Goal: Information Seeking & Learning: Understand process/instructions

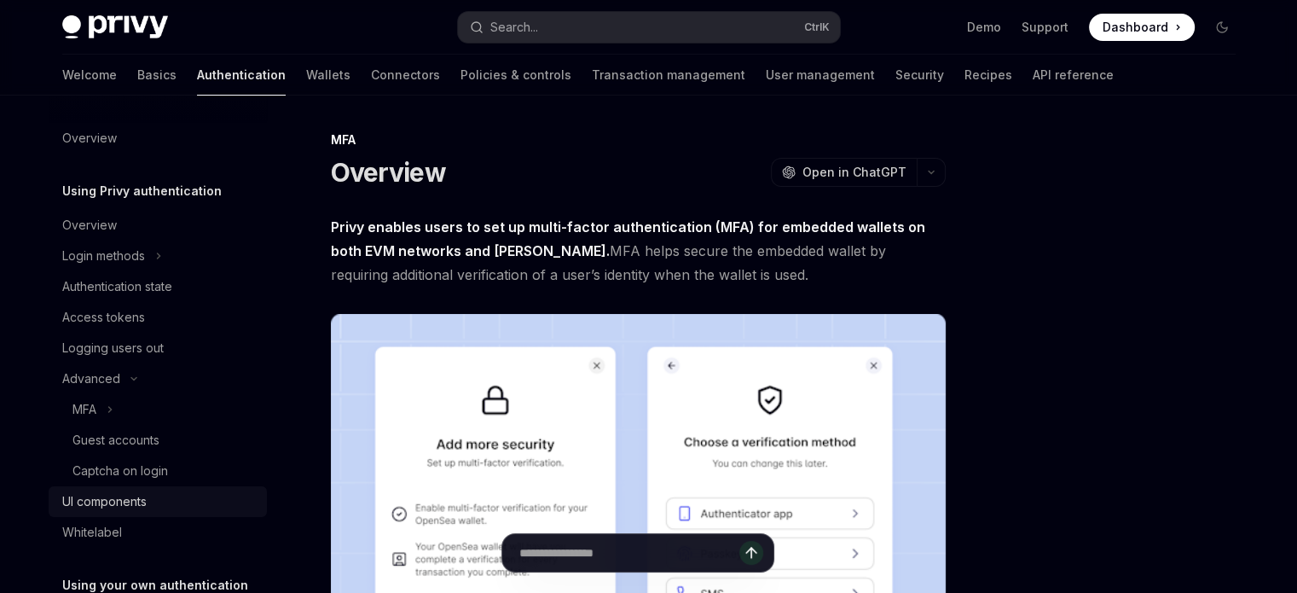
click at [143, 494] on div "UI components" at bounding box center [104, 501] width 84 height 20
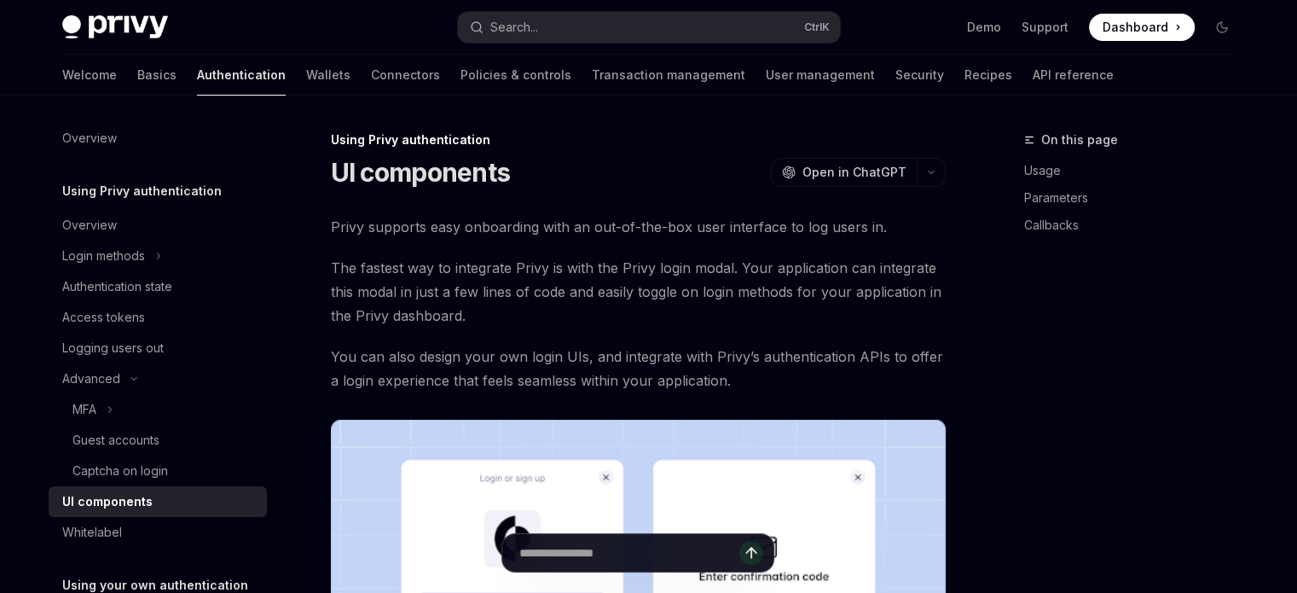
type textarea "*"
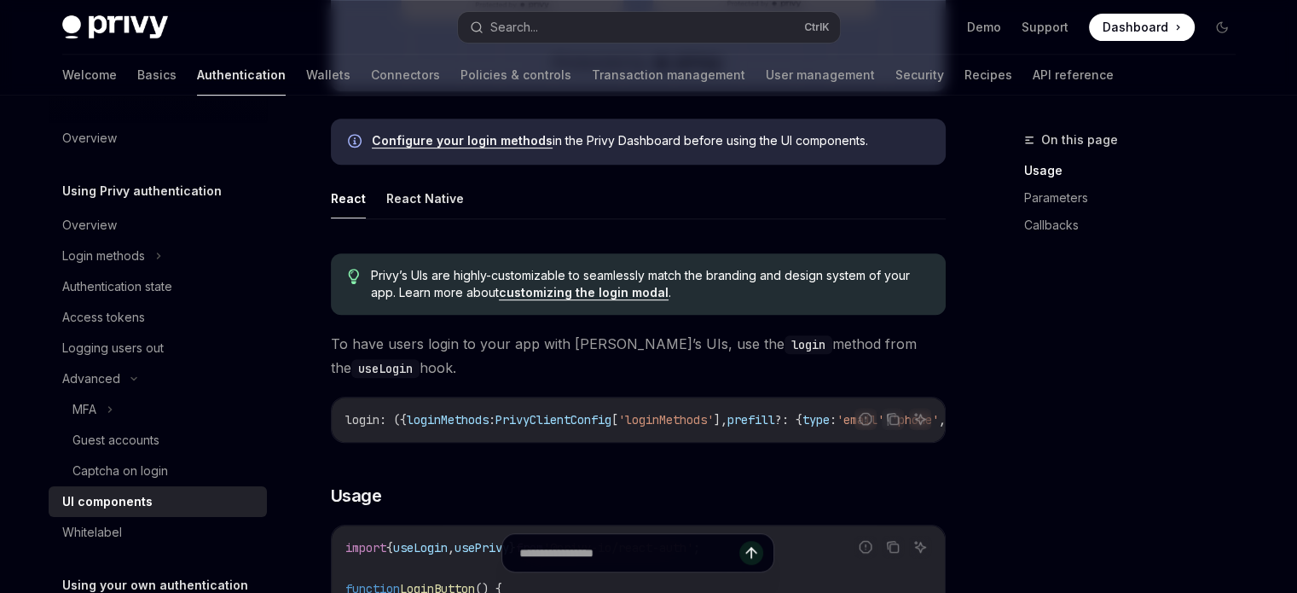
scroll to position [597, 0]
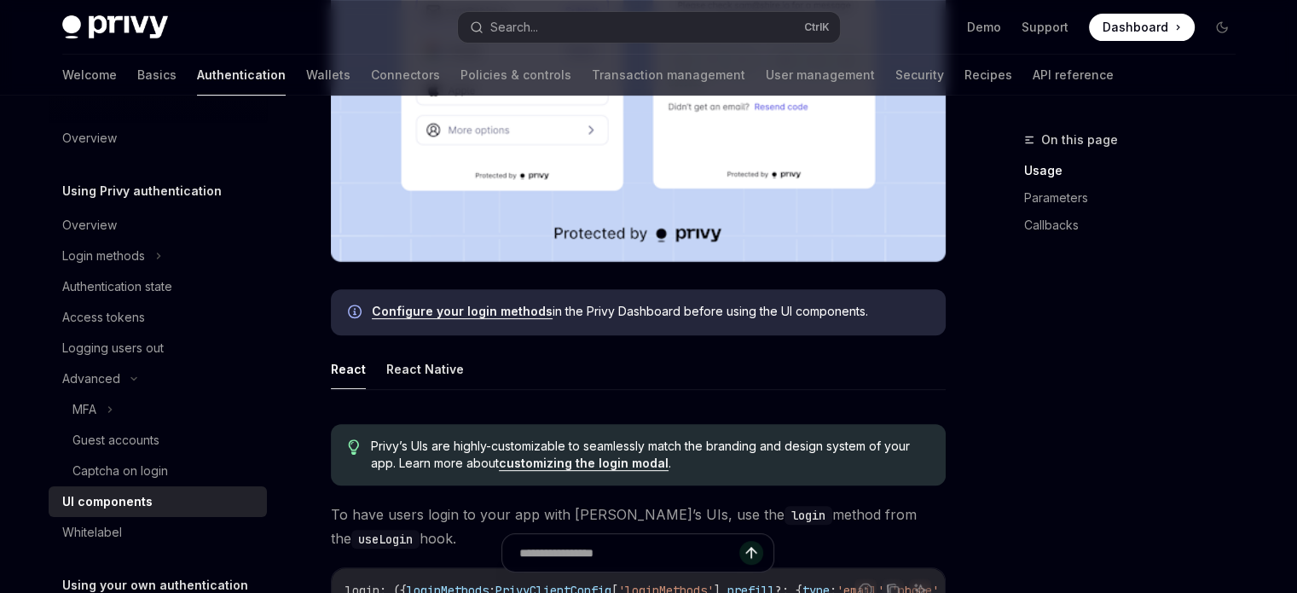
click at [498, 309] on link "Configure your login methods" at bounding box center [462, 311] width 181 height 15
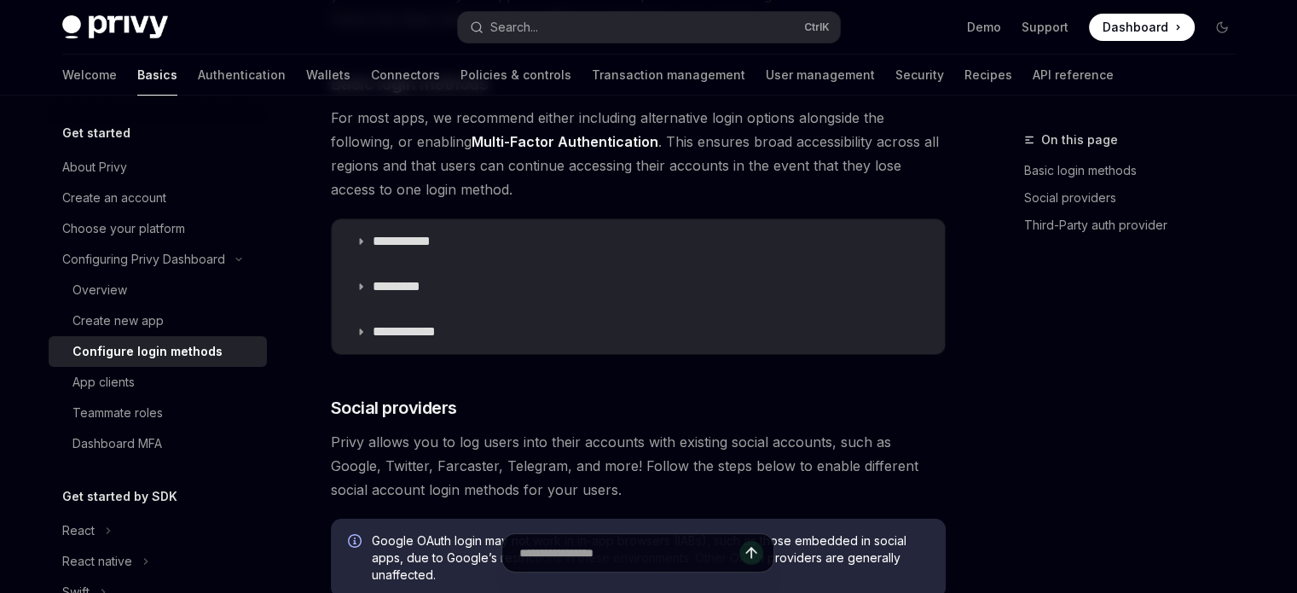
drag, startPoint x: 1118, startPoint y: 39, endPoint x: 419, endPoint y: 436, distance: 803.0
click at [1118, 38] on span at bounding box center [1142, 27] width 106 height 27
click at [1108, 26] on span "Dashboard" at bounding box center [1135, 27] width 66 height 17
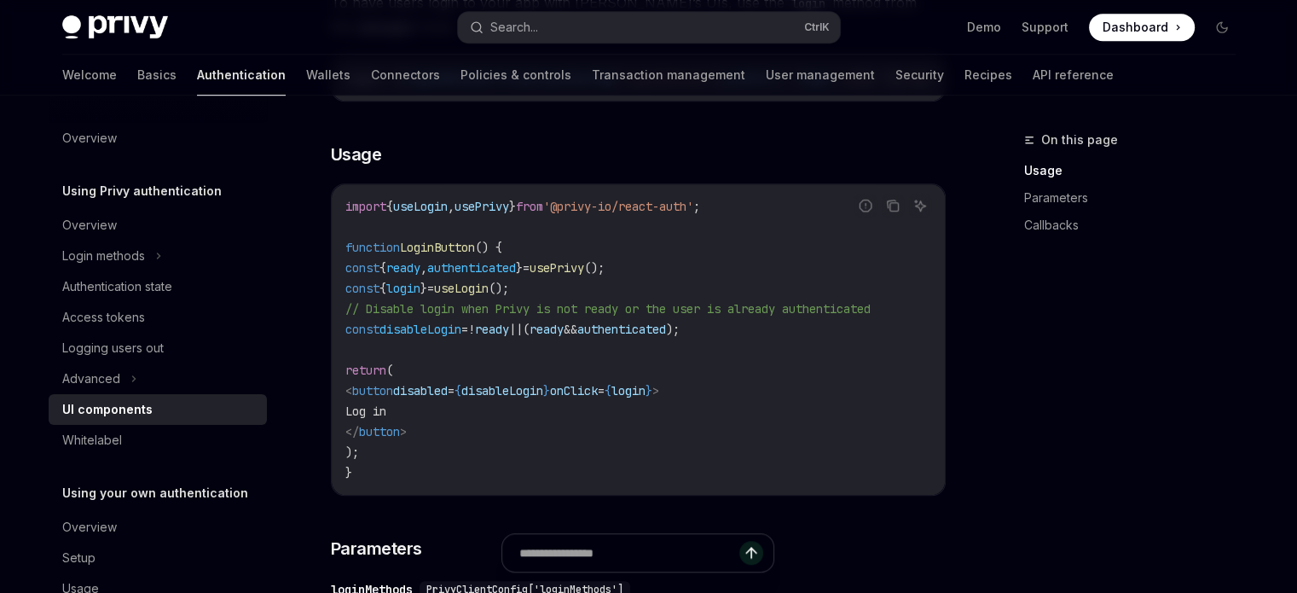
scroll to position [1449, 0]
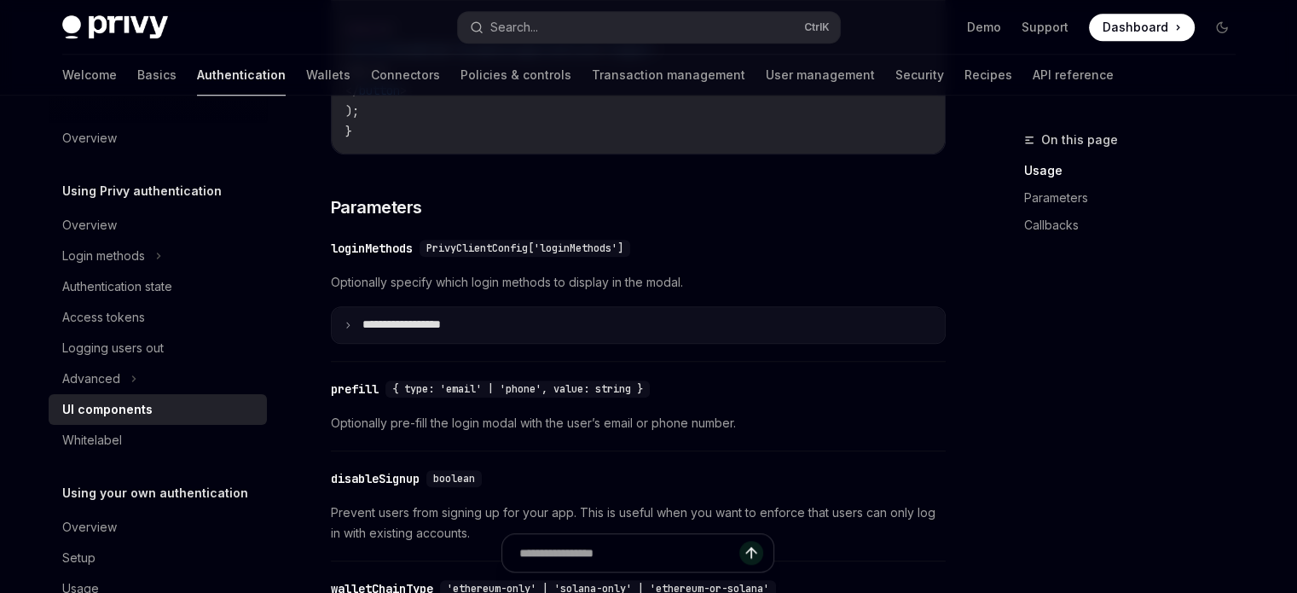
click at [365, 333] on p "**********" at bounding box center [424, 324] width 124 height 15
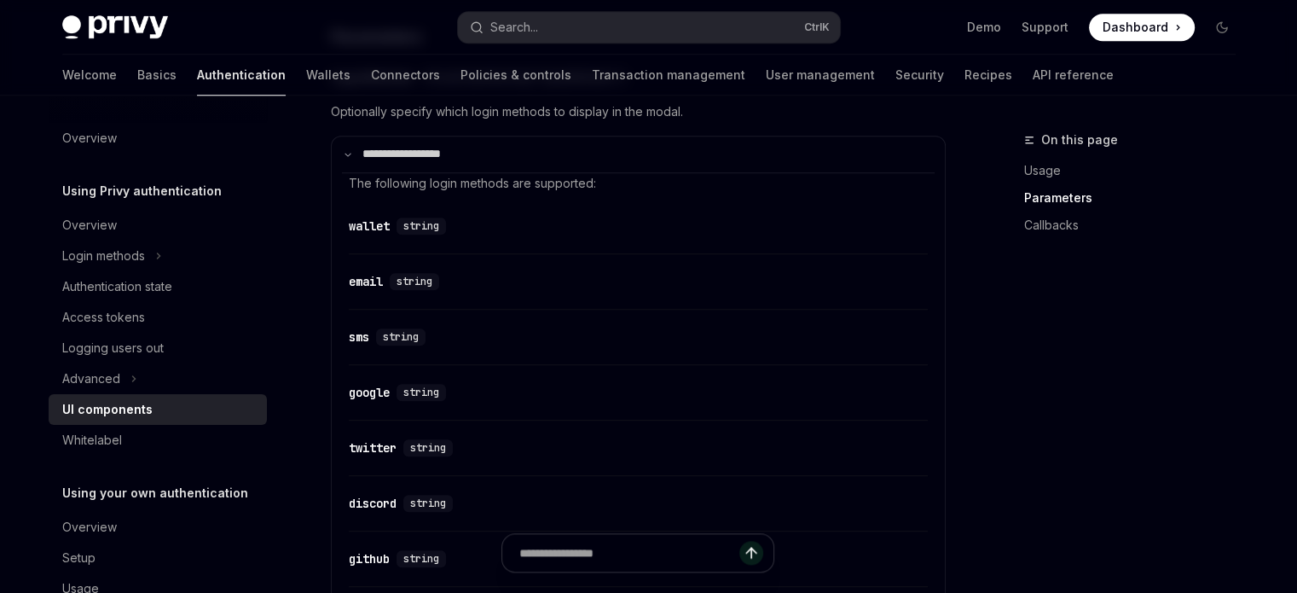
scroll to position [1364, 0]
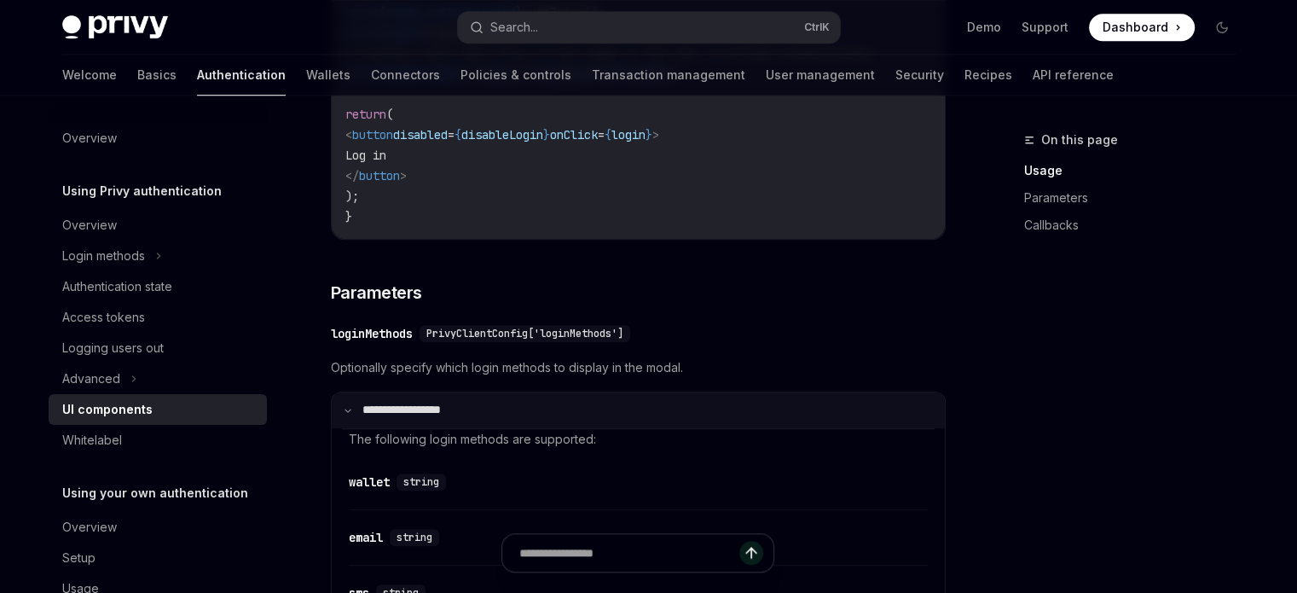
click at [355, 428] on summary "**********" at bounding box center [638, 410] width 613 height 36
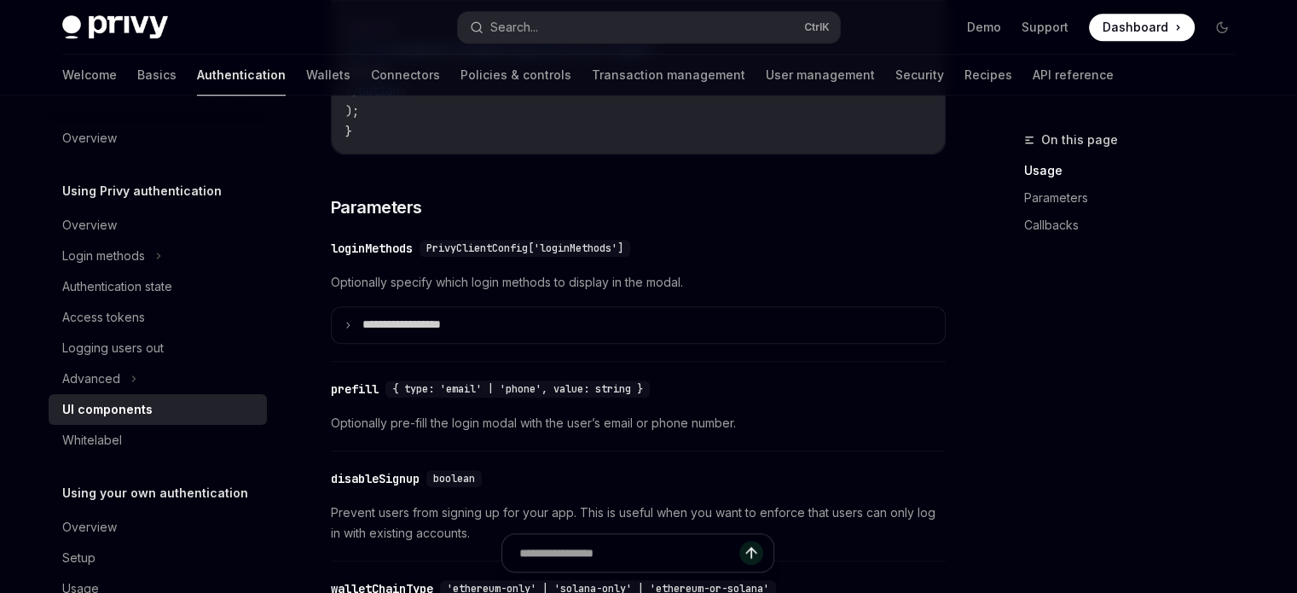
scroll to position [1194, 0]
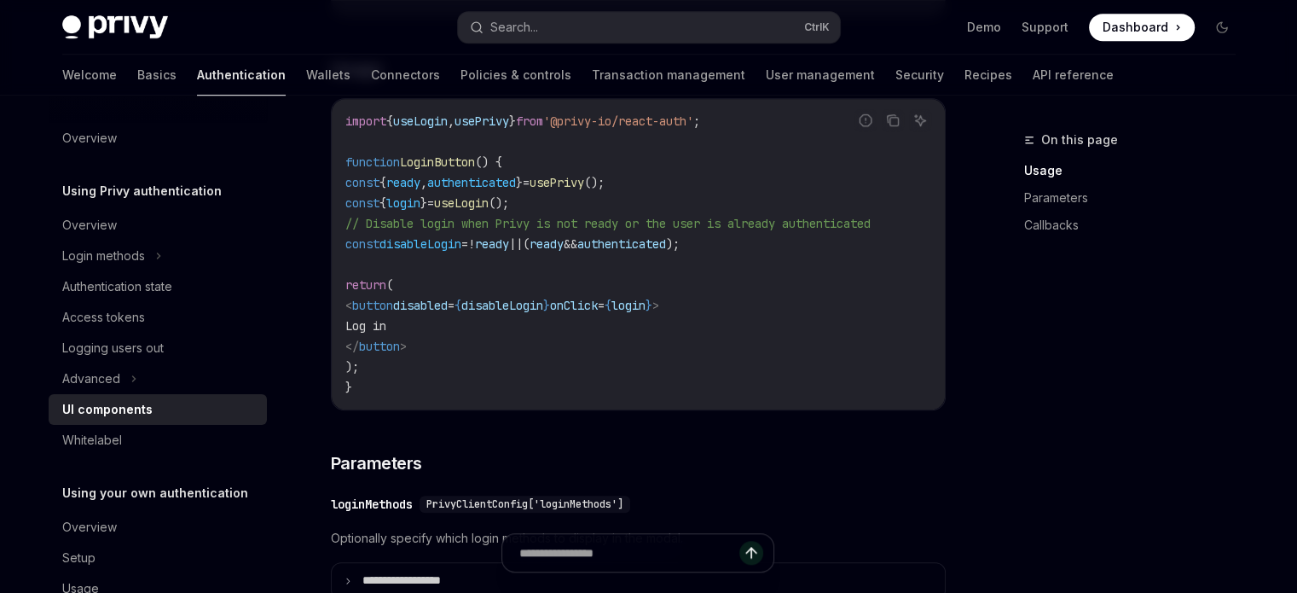
click at [472, 217] on code "import { useLogin , usePrivy } from '@privy-io/react-auth' ; function LoginButt…" at bounding box center [638, 254] width 586 height 286
click at [420, 210] on span "login" at bounding box center [403, 202] width 34 height 15
copy code "const { login } = useLogin ();"
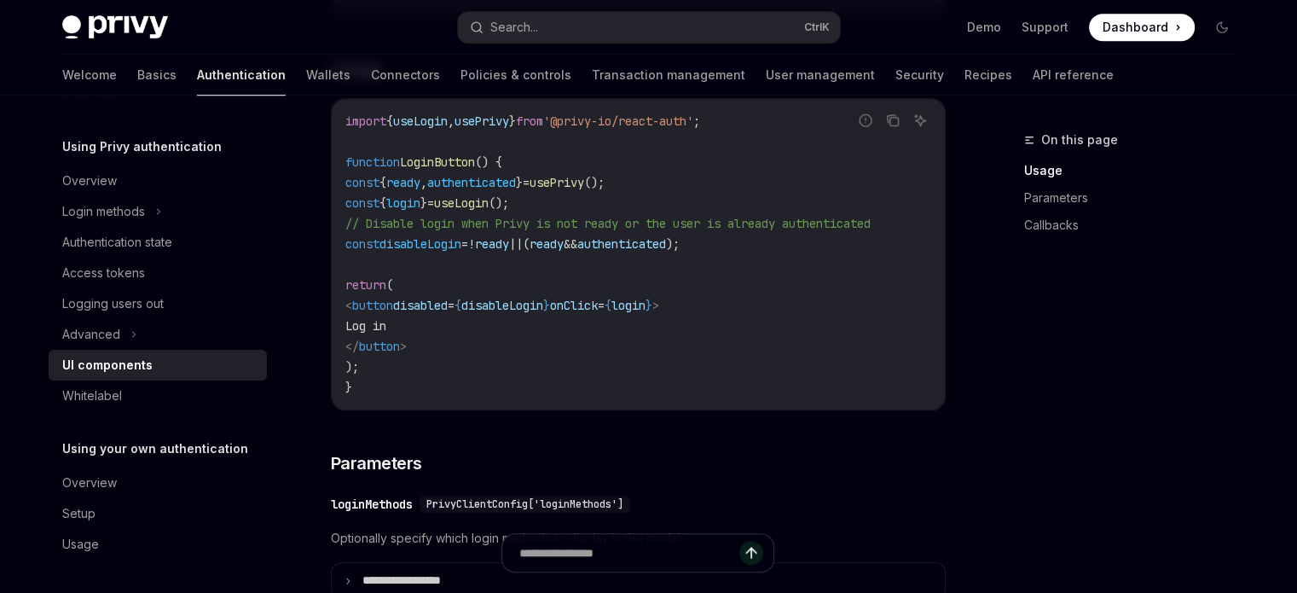
scroll to position [1364, 0]
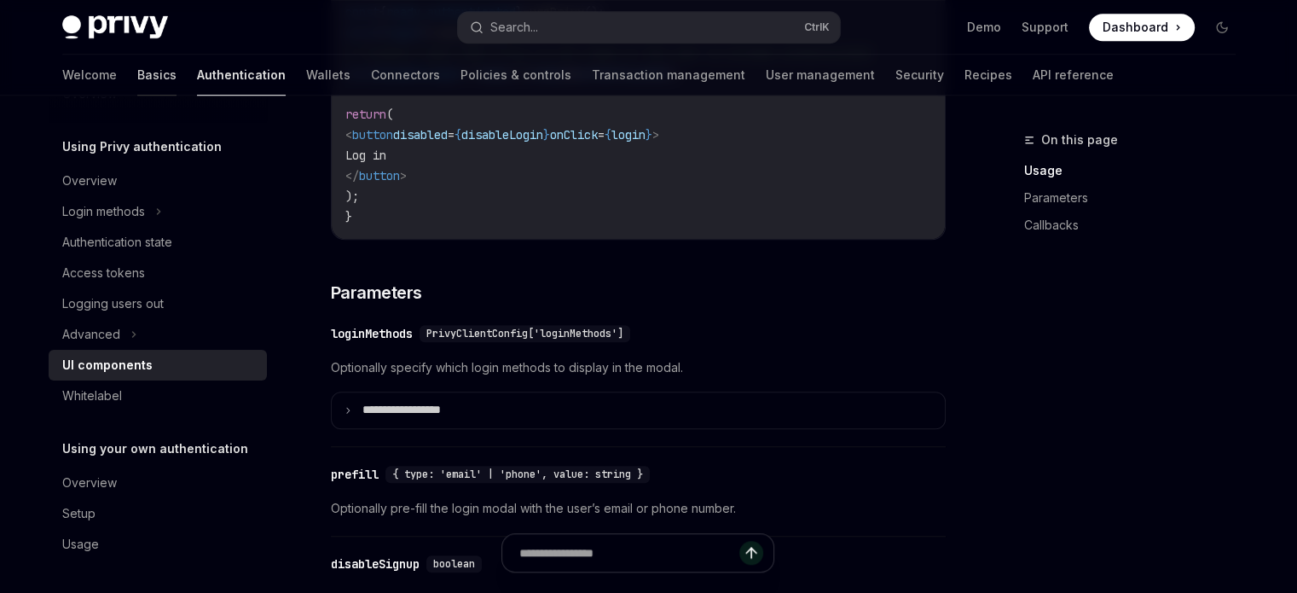
click at [137, 73] on link "Basics" at bounding box center [156, 75] width 39 height 41
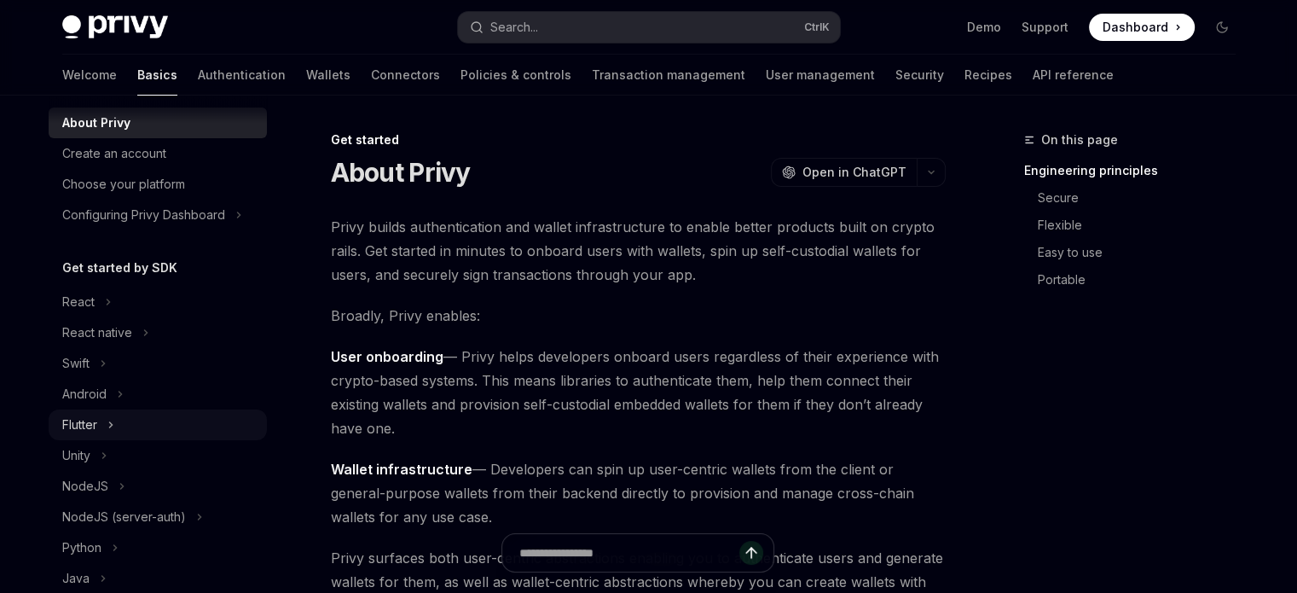
scroll to position [215, 0]
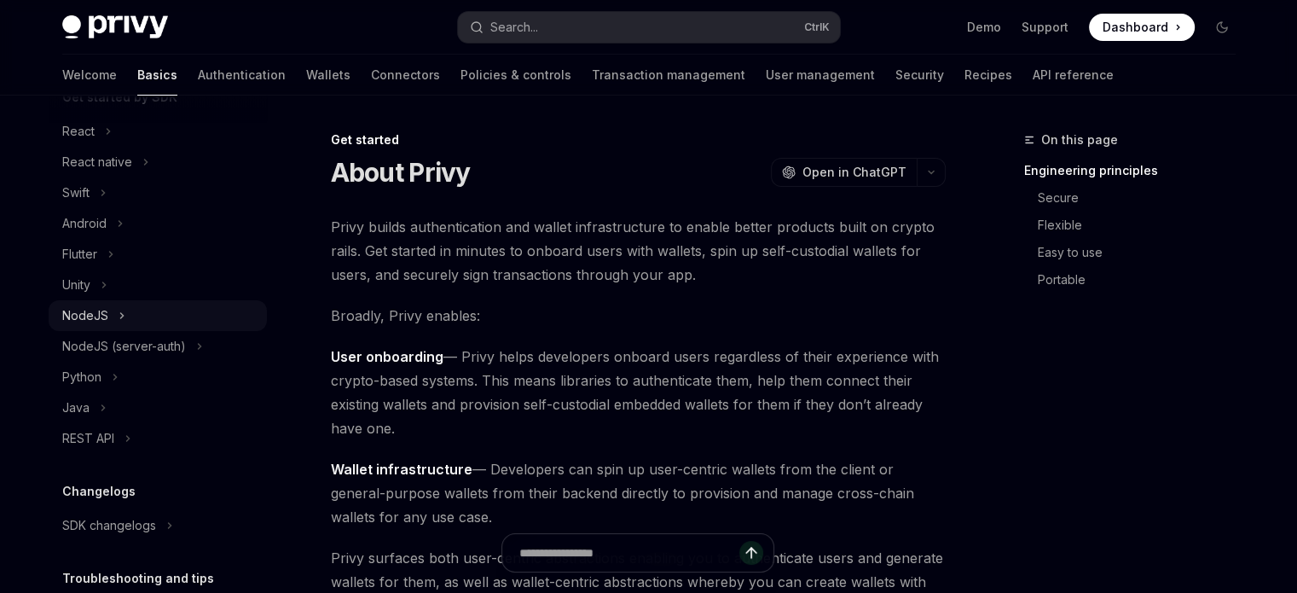
click at [95, 326] on div "NodeJS" at bounding box center [85, 315] width 46 height 20
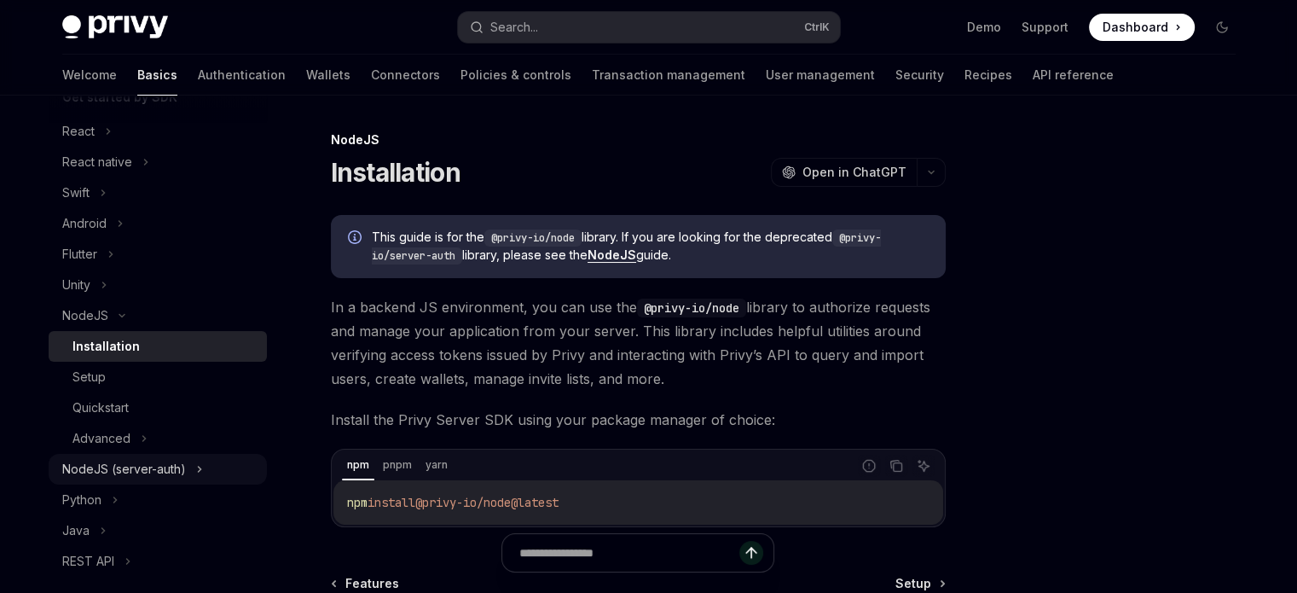
click at [158, 479] on div "NodeJS (server-auth)" at bounding box center [124, 469] width 124 height 20
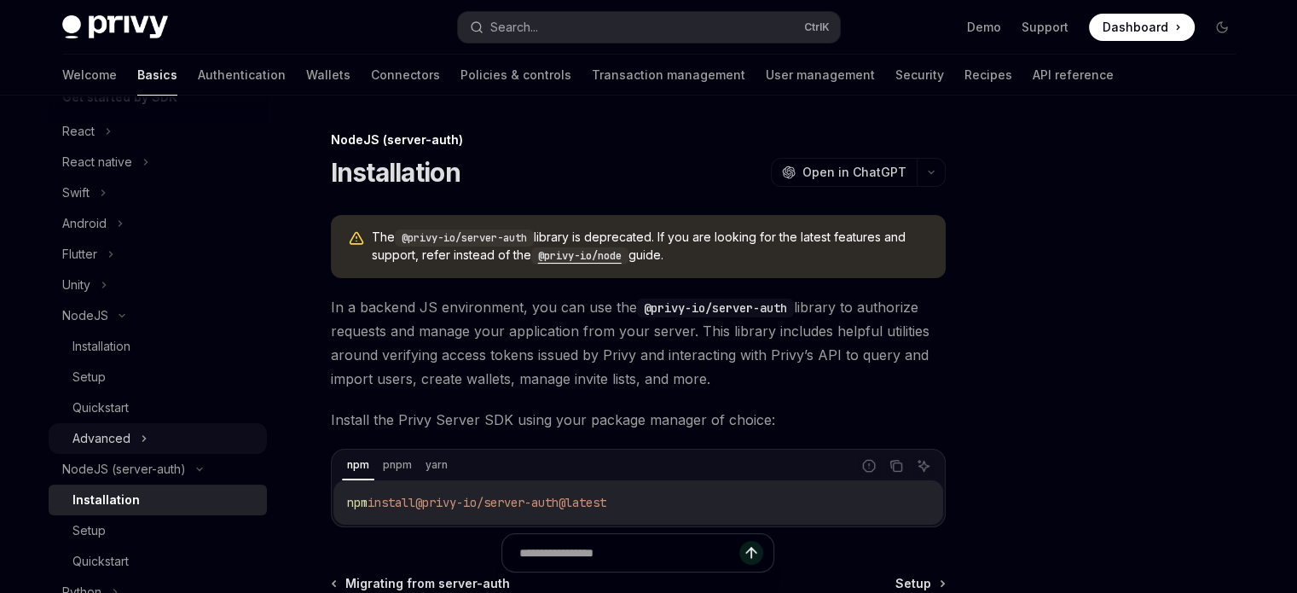
scroll to position [385, 0]
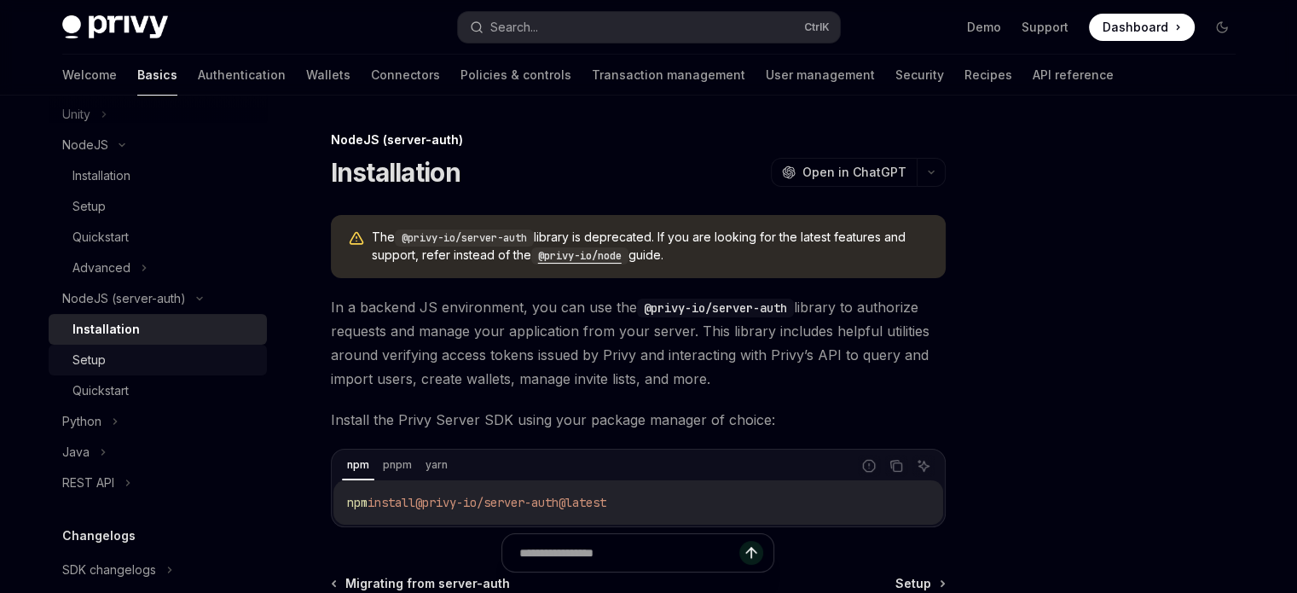
click at [113, 370] on div "Setup" at bounding box center [164, 360] width 184 height 20
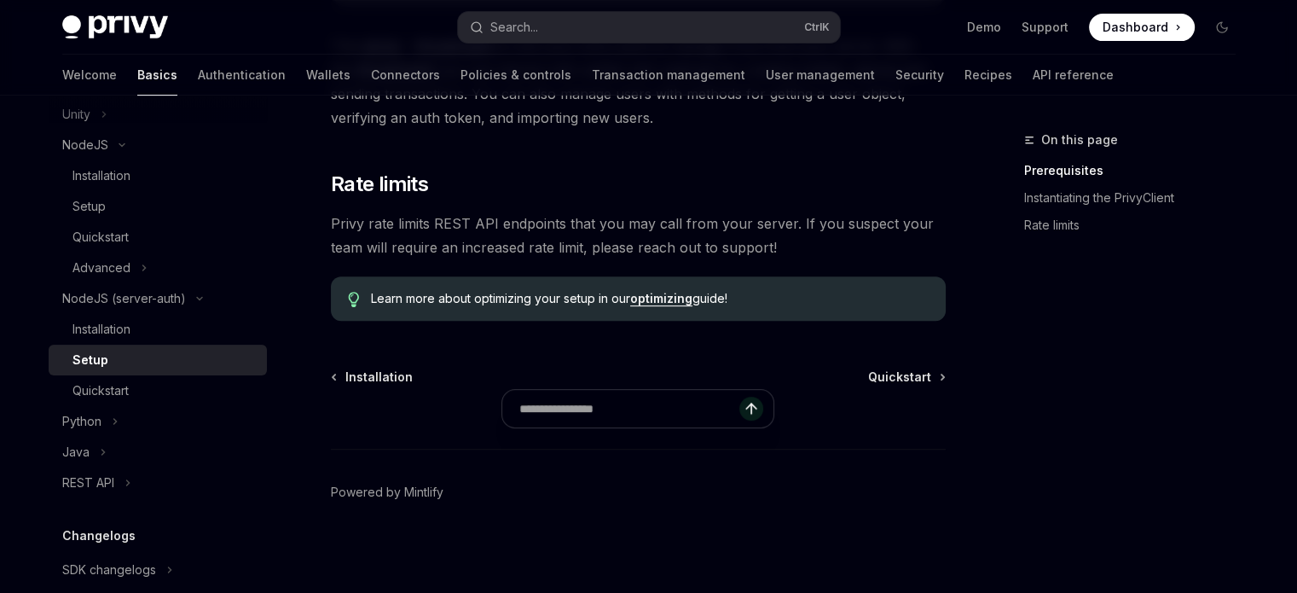
scroll to position [341, 0]
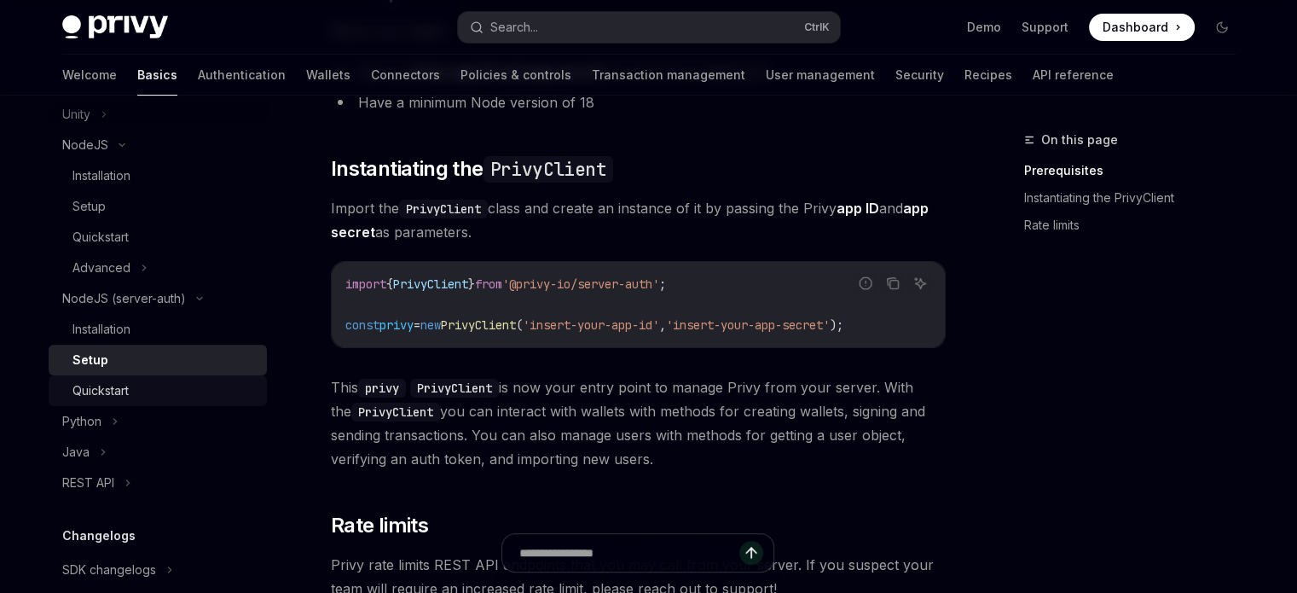
click at [193, 401] on div "Quickstart" at bounding box center [164, 390] width 184 height 20
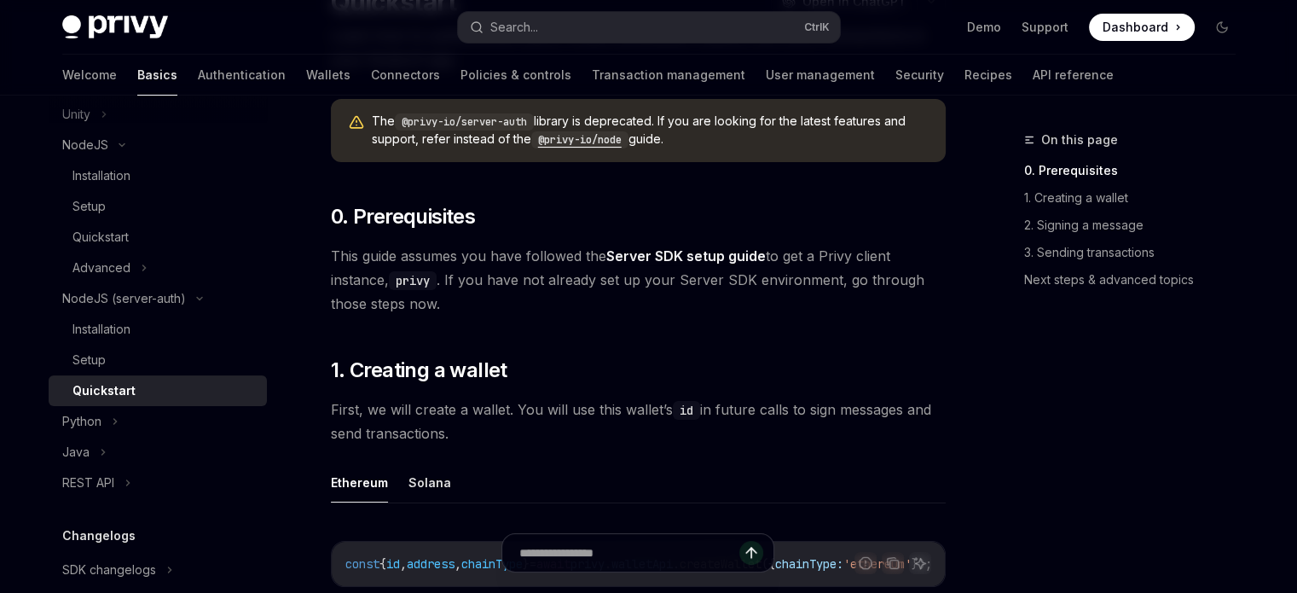
scroll to position [426, 0]
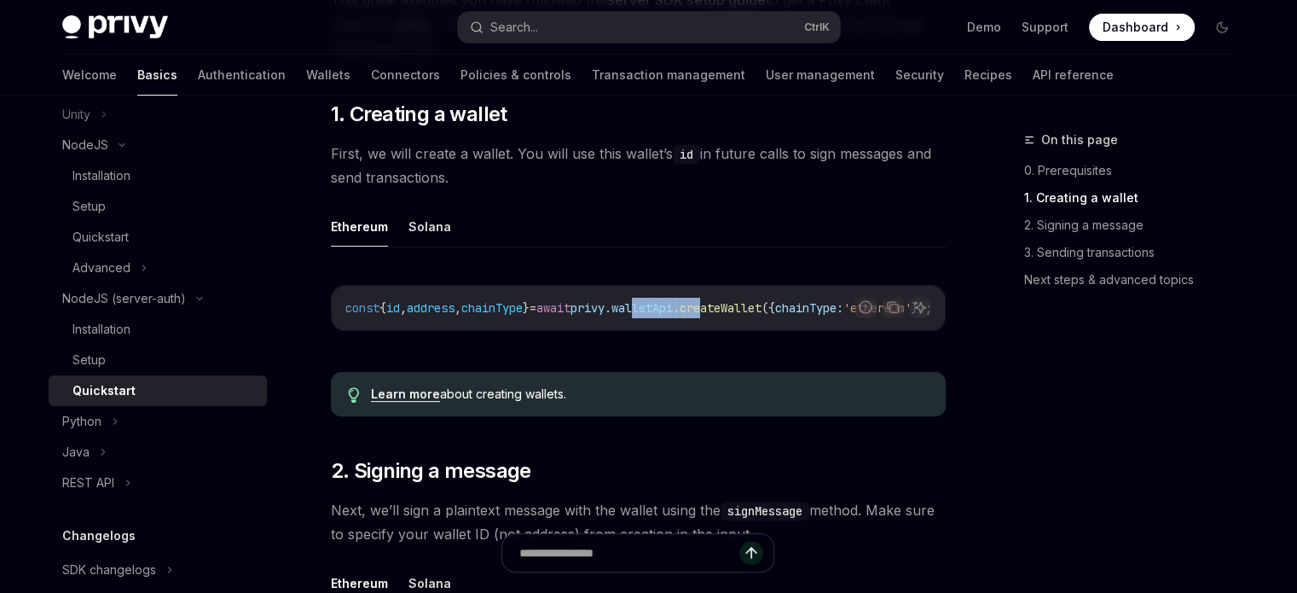
drag, startPoint x: 730, startPoint y: 325, endPoint x: 781, endPoint y: 327, distance: 51.2
click at [781, 327] on div "const { id , address , chainType } = await privy . walletApi . createWallet ({ …" at bounding box center [638, 308] width 613 height 44
click at [691, 264] on div "Ethereum Solana Report incorrect code Copy Ask AI const { id , address , chainT…" at bounding box center [638, 282] width 615 height 152
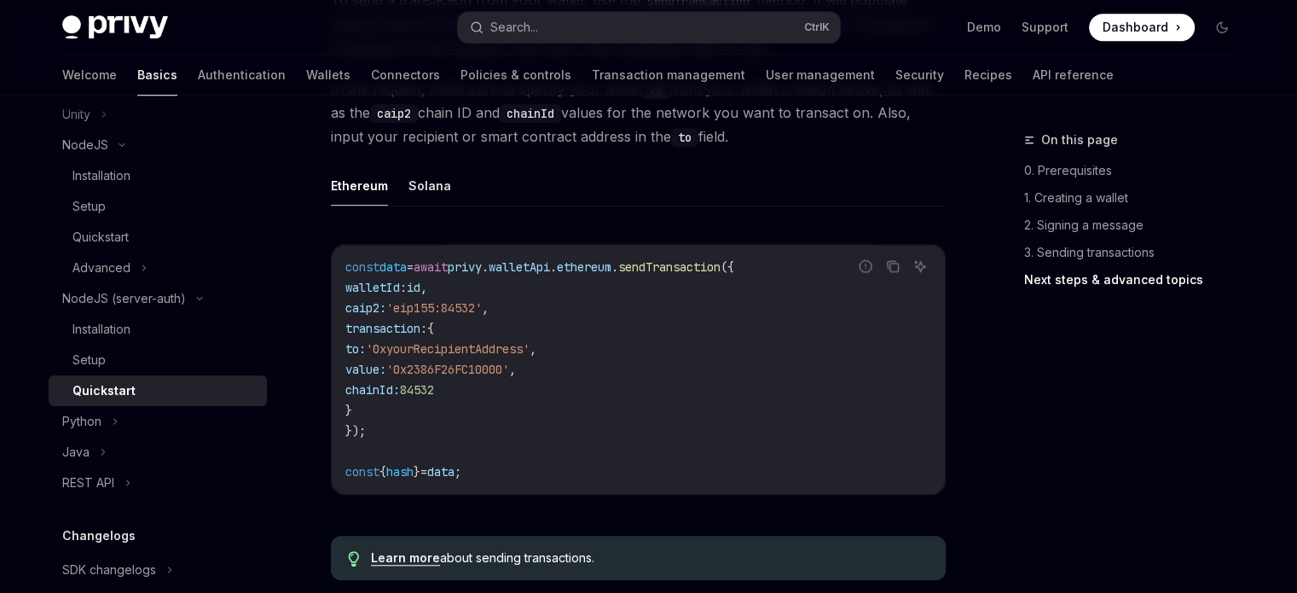
scroll to position [2077, 0]
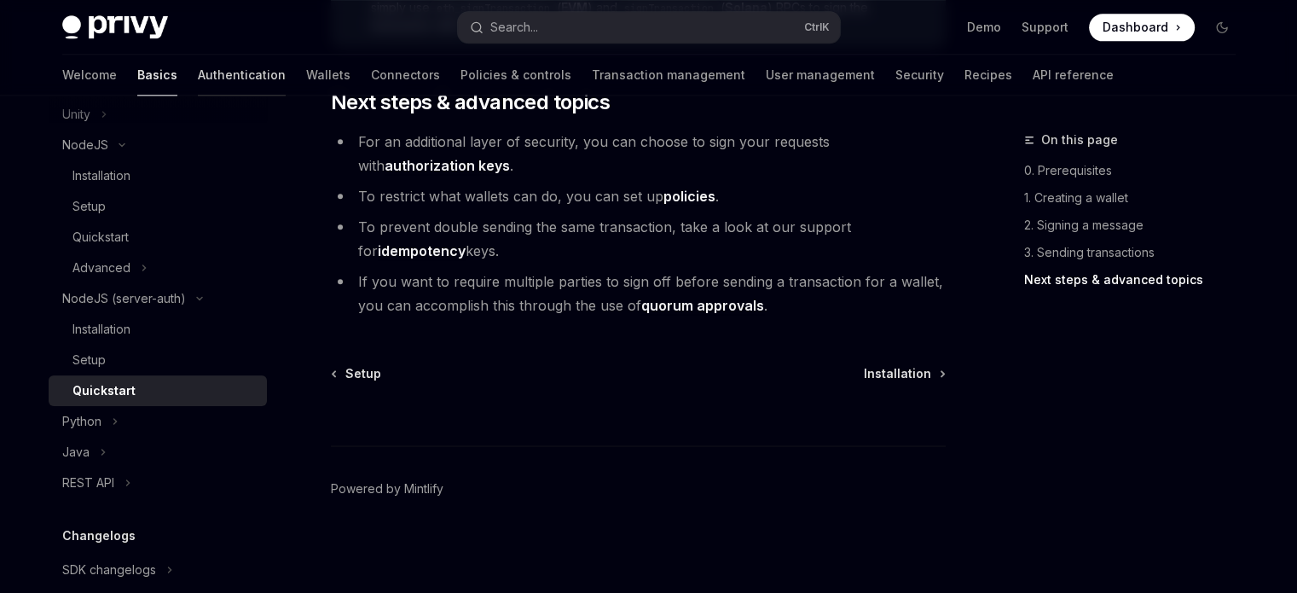
click at [198, 63] on link "Authentication" at bounding box center [242, 75] width 88 height 41
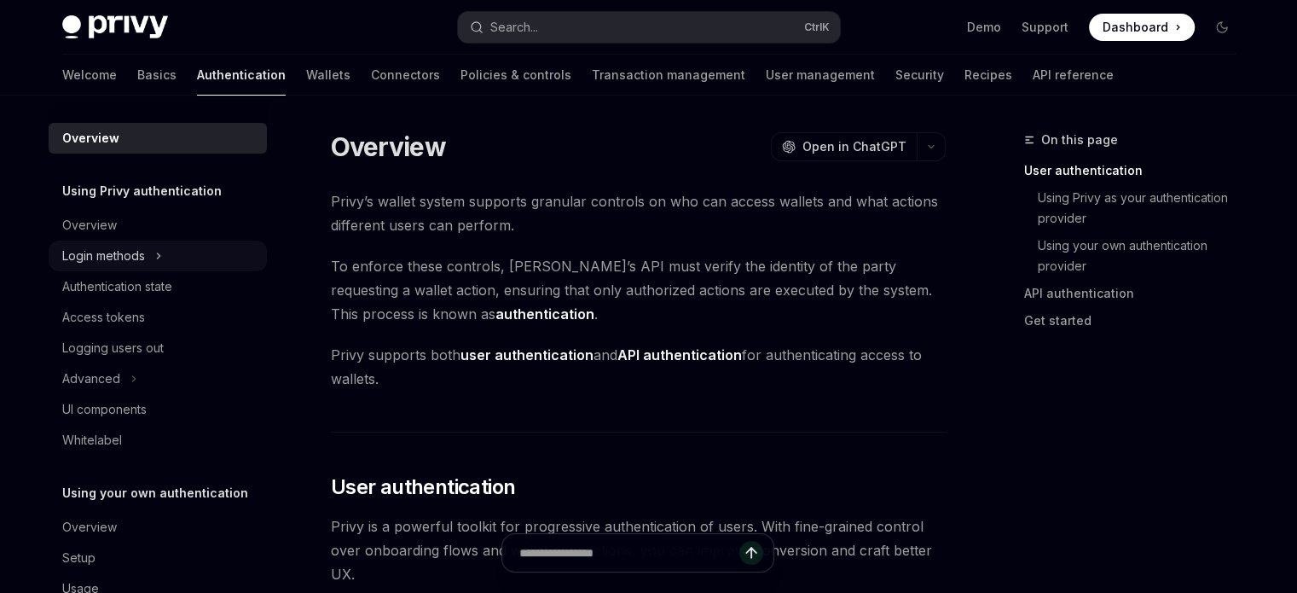
click at [121, 243] on div "Login methods" at bounding box center [158, 255] width 218 height 31
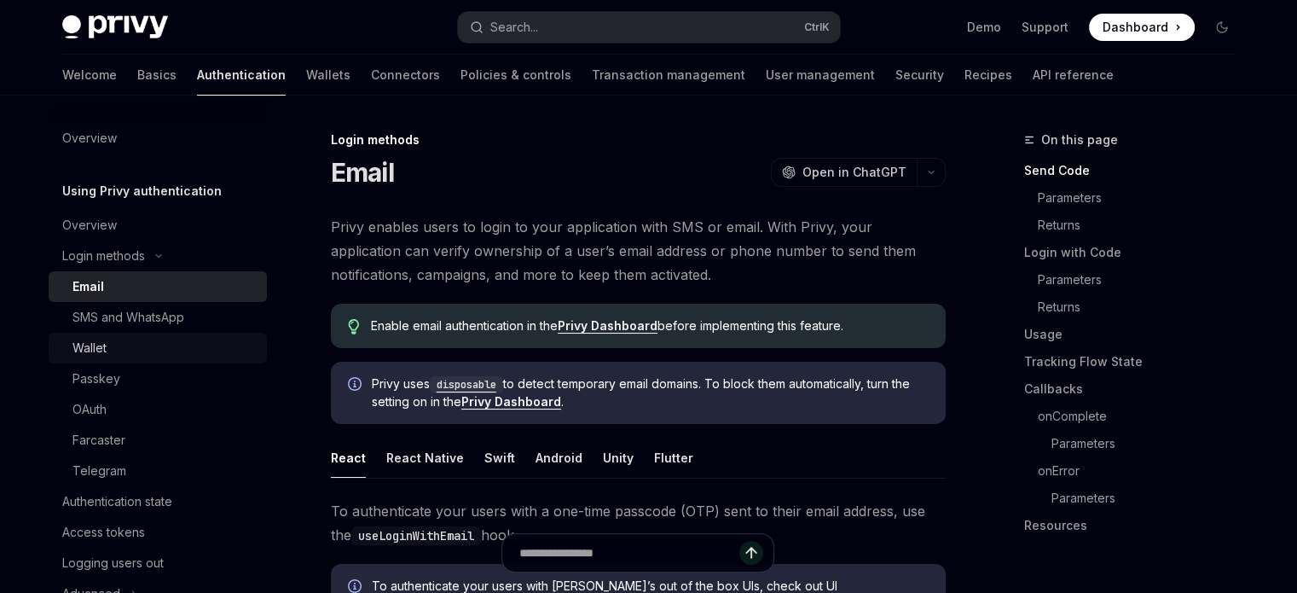
click at [157, 350] on div "Wallet" at bounding box center [164, 348] width 184 height 20
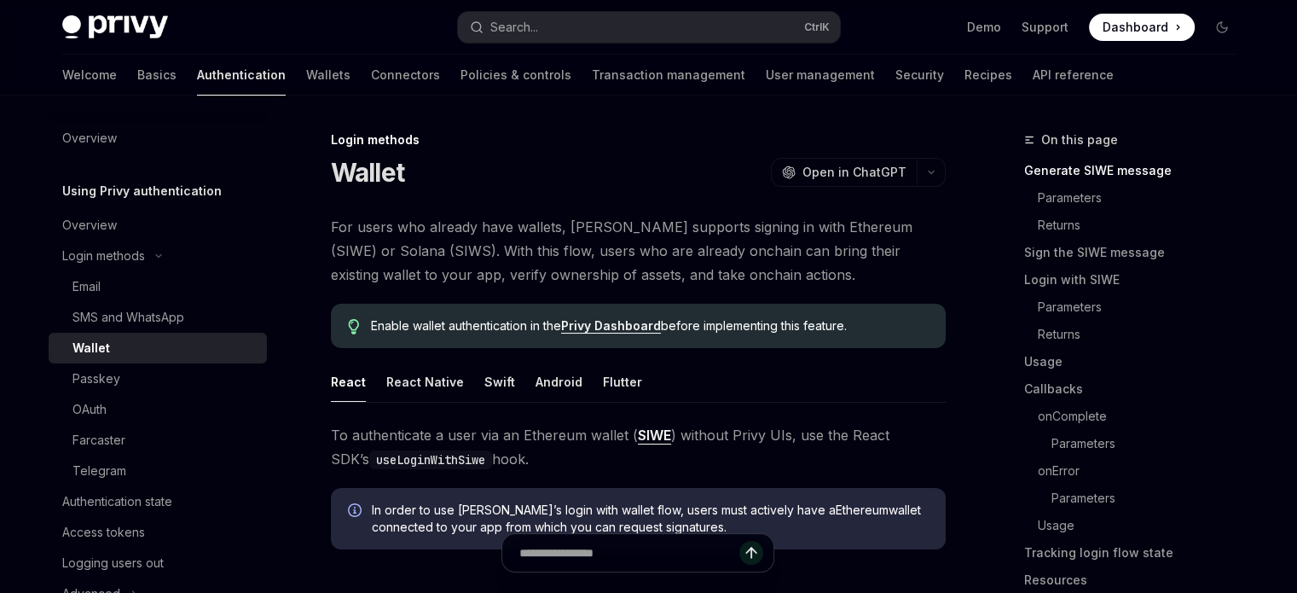
scroll to position [256, 0]
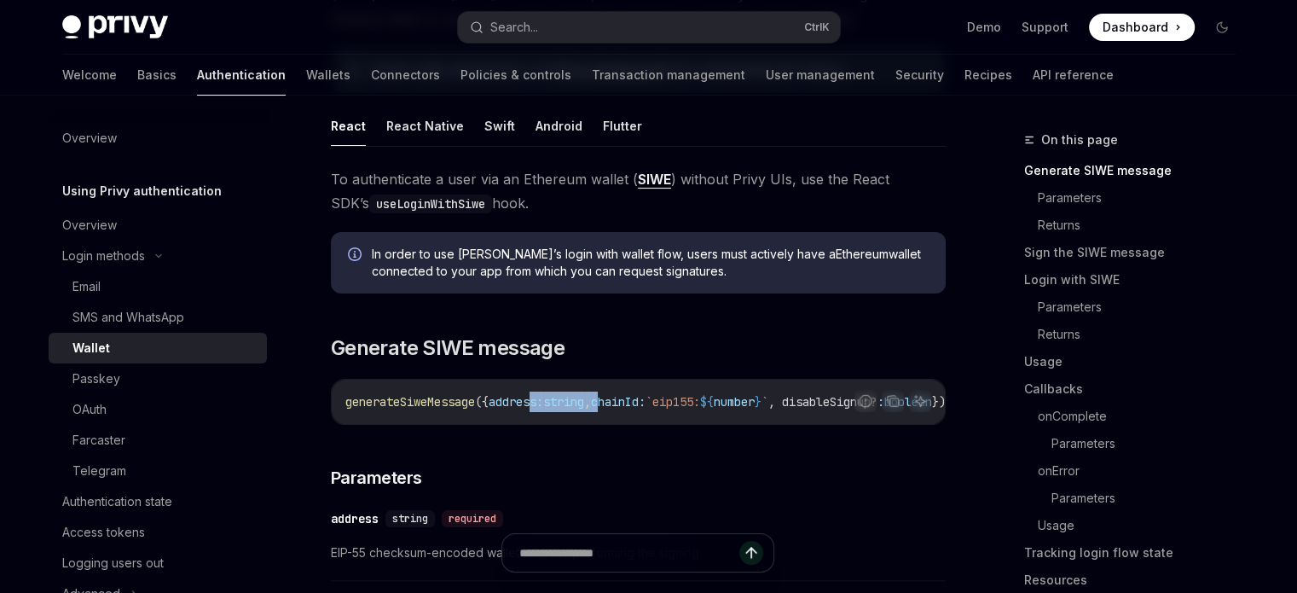
drag, startPoint x: 555, startPoint y: 419, endPoint x: 529, endPoint y: 434, distance: 30.1
click at [648, 424] on div "generateSiweMessage ({ address: string , chainId: `eip155: ${ number } ` , disa…" at bounding box center [638, 401] width 613 height 44
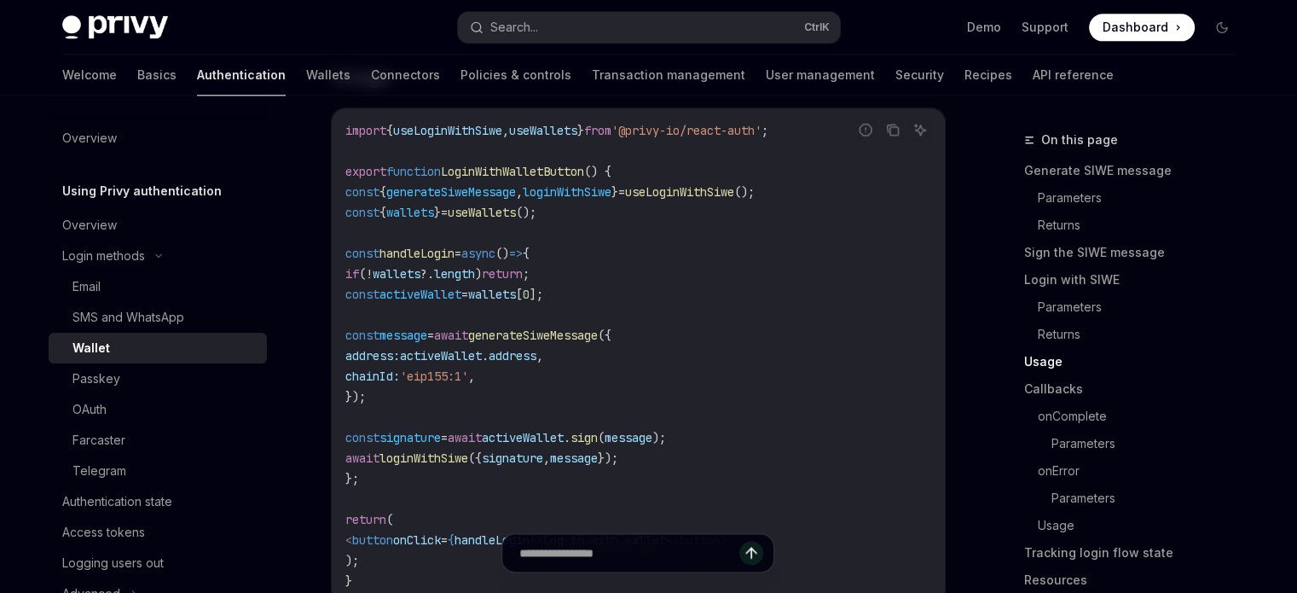
scroll to position [2132, 0]
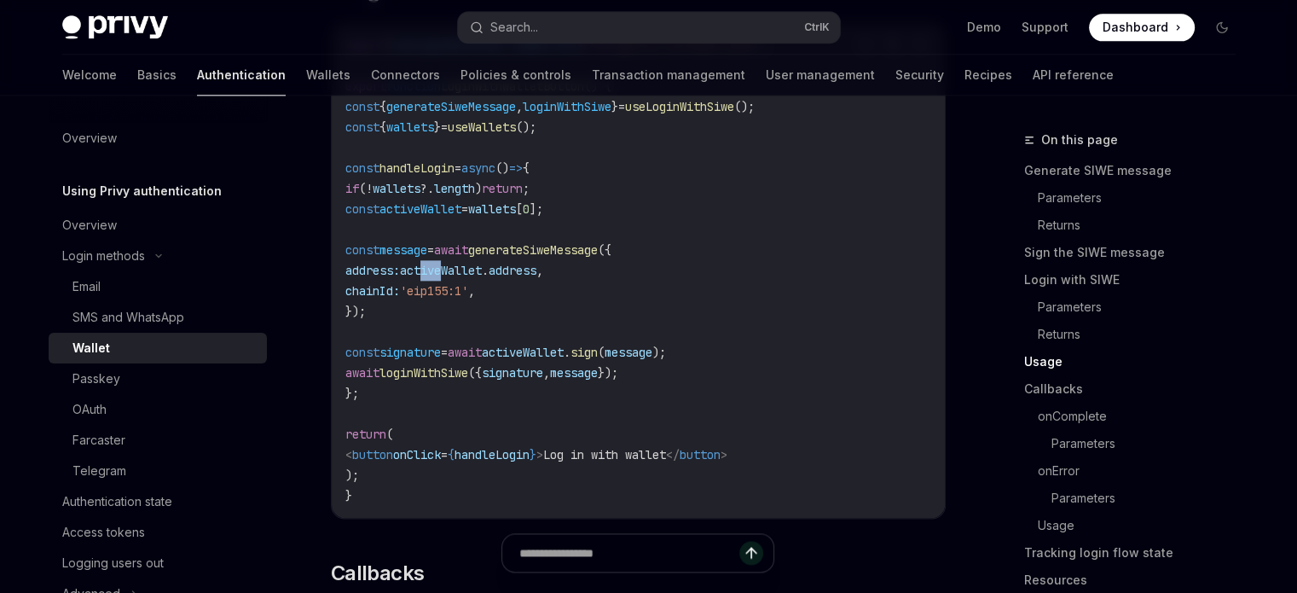
drag, startPoint x: 473, startPoint y: 291, endPoint x: 498, endPoint y: 290, distance: 24.7
click at [498, 290] on code "import { useLoginWithSiwe , useWallets } from '@privy-io/react-auth' ; export f…" at bounding box center [638, 270] width 586 height 471
drag, startPoint x: 471, startPoint y: 301, endPoint x: 546, endPoint y: 325, distance: 78.7
click at [546, 325] on code "import { useLoginWithSiwe , useWallets } from '@privy-io/react-auth' ; export f…" at bounding box center [638, 270] width 586 height 471
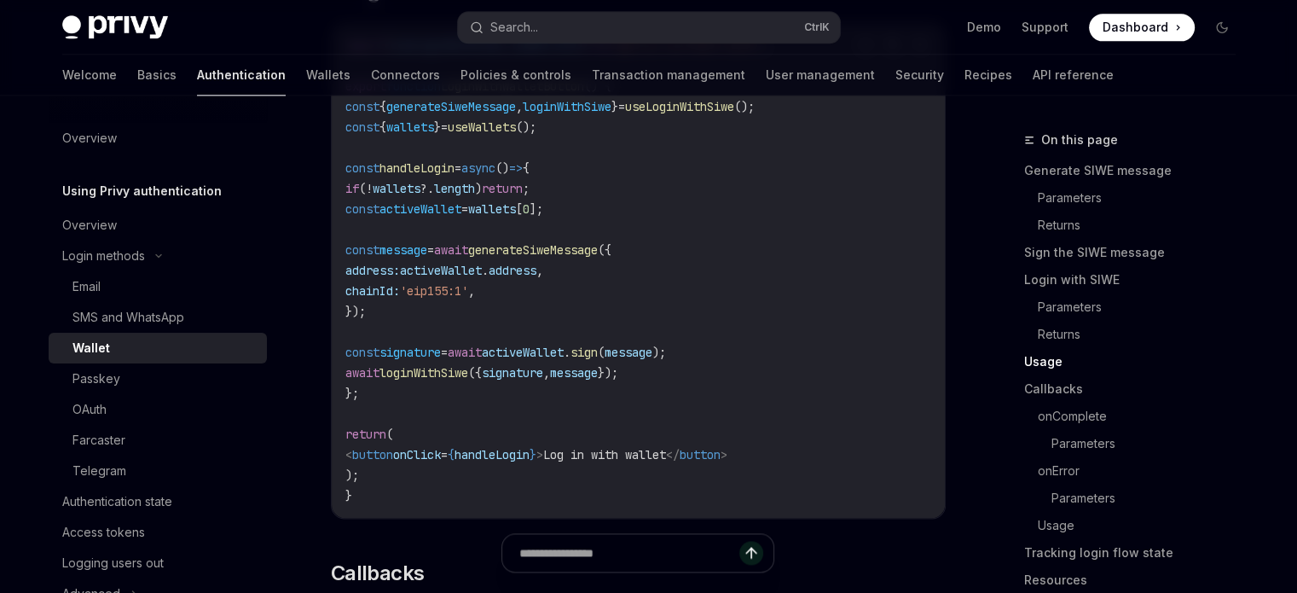
click at [549, 327] on code "import { useLoginWithSiwe , useWallets } from '@privy-io/react-auth' ; export f…" at bounding box center [638, 270] width 586 height 471
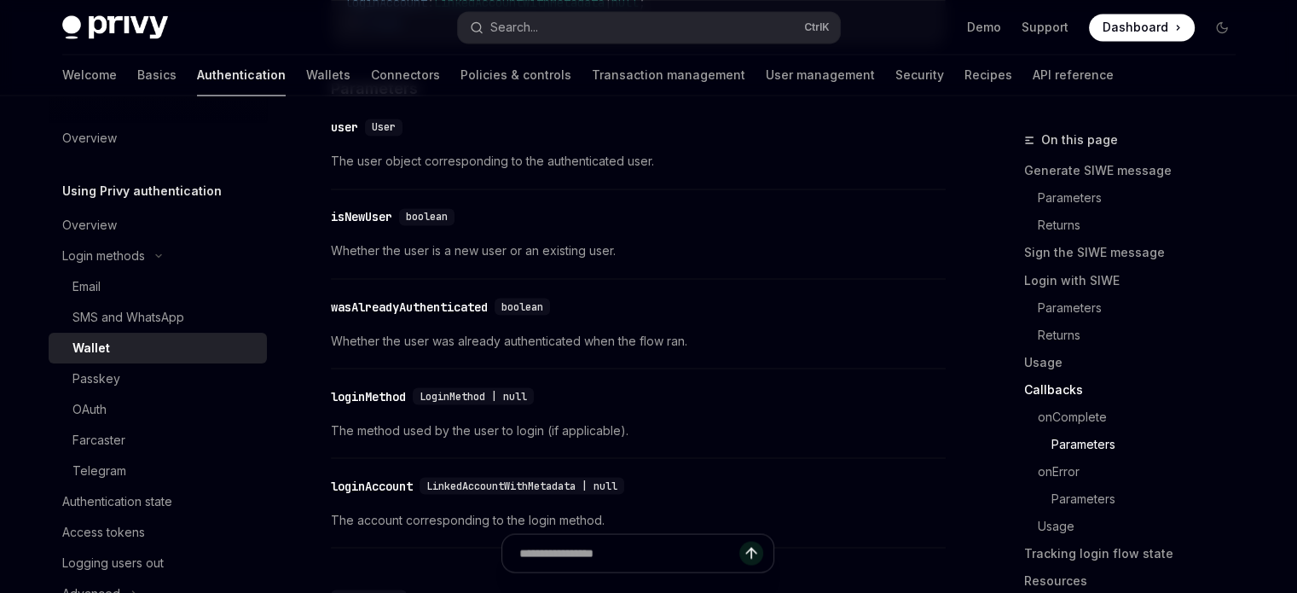
scroll to position [2899, 0]
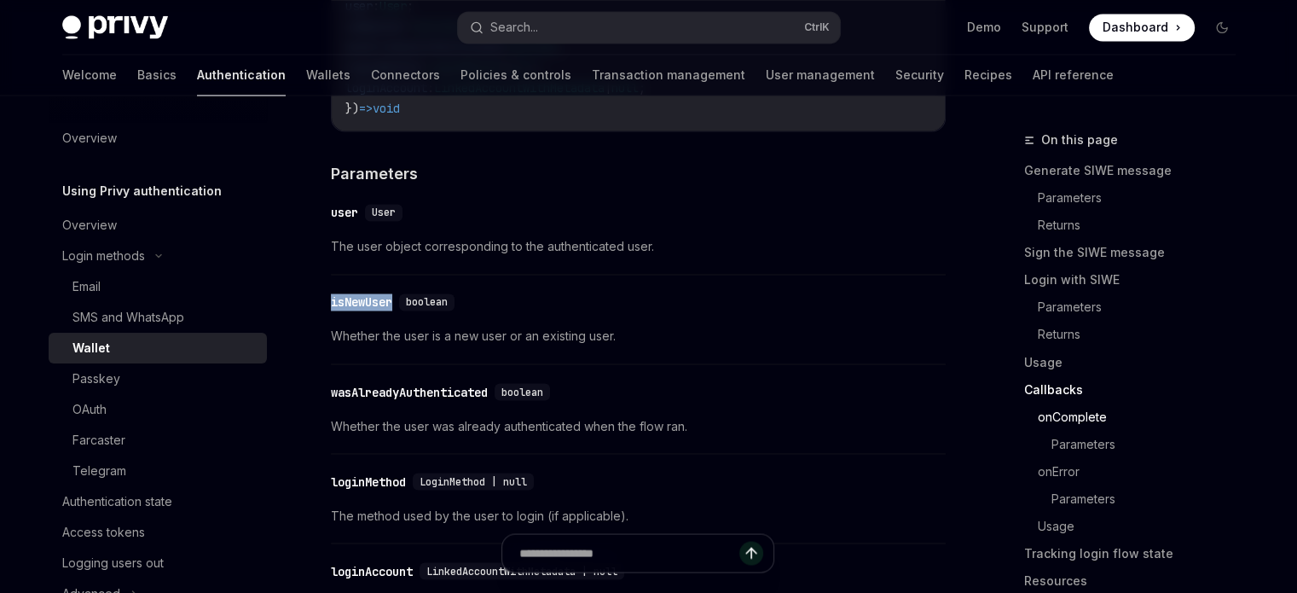
drag, startPoint x: 328, startPoint y: 318, endPoint x: 402, endPoint y: 315, distance: 73.4
click at [401, 333] on div "​ isNewUser boolean Whether the user is a new user or an existing user." at bounding box center [638, 323] width 615 height 81
drag, startPoint x: 333, startPoint y: 320, endPoint x: 382, endPoint y: 323, distance: 48.7
click at [382, 323] on div "​ isNewUser boolean Whether the user is a new user or an existing user." at bounding box center [638, 323] width 615 height 81
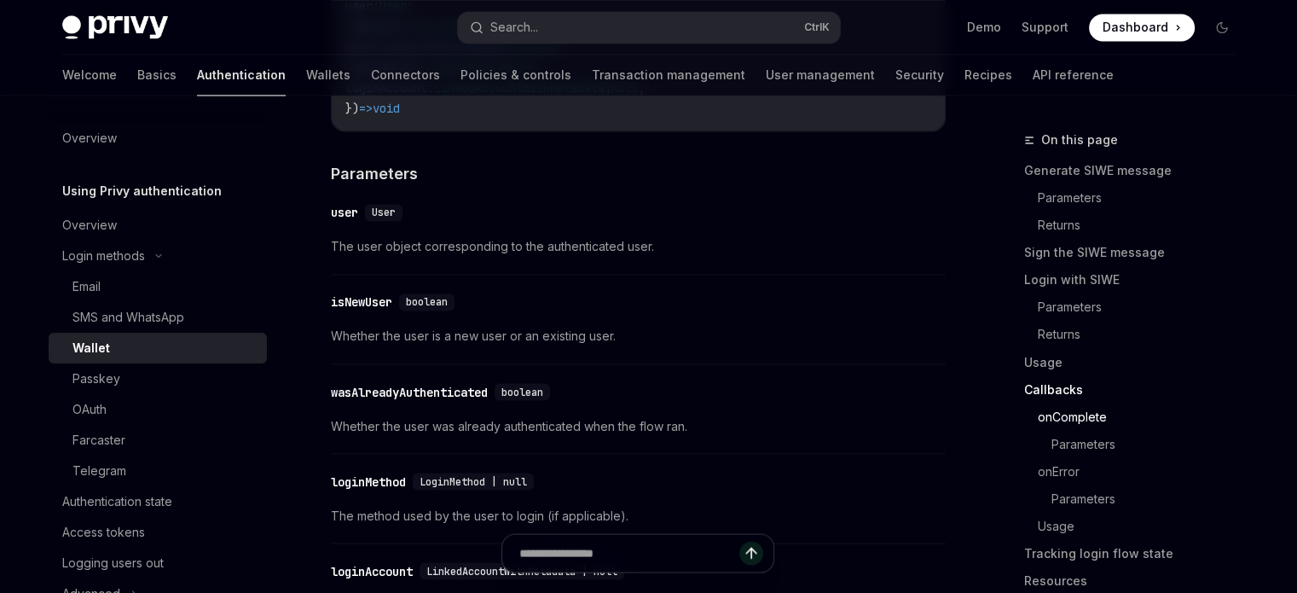
click at [392, 346] on span "Whether the user is a new user or an existing user." at bounding box center [638, 336] width 615 height 20
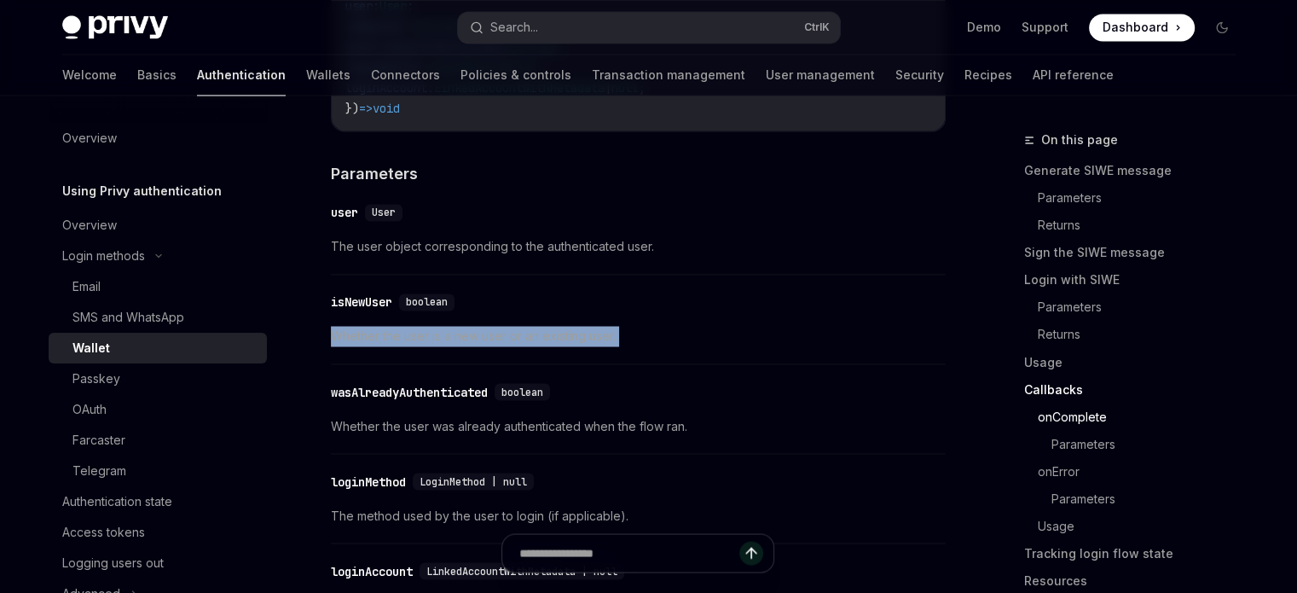
click at [392, 346] on span "Whether the user is a new user or an existing user." at bounding box center [638, 336] width 615 height 20
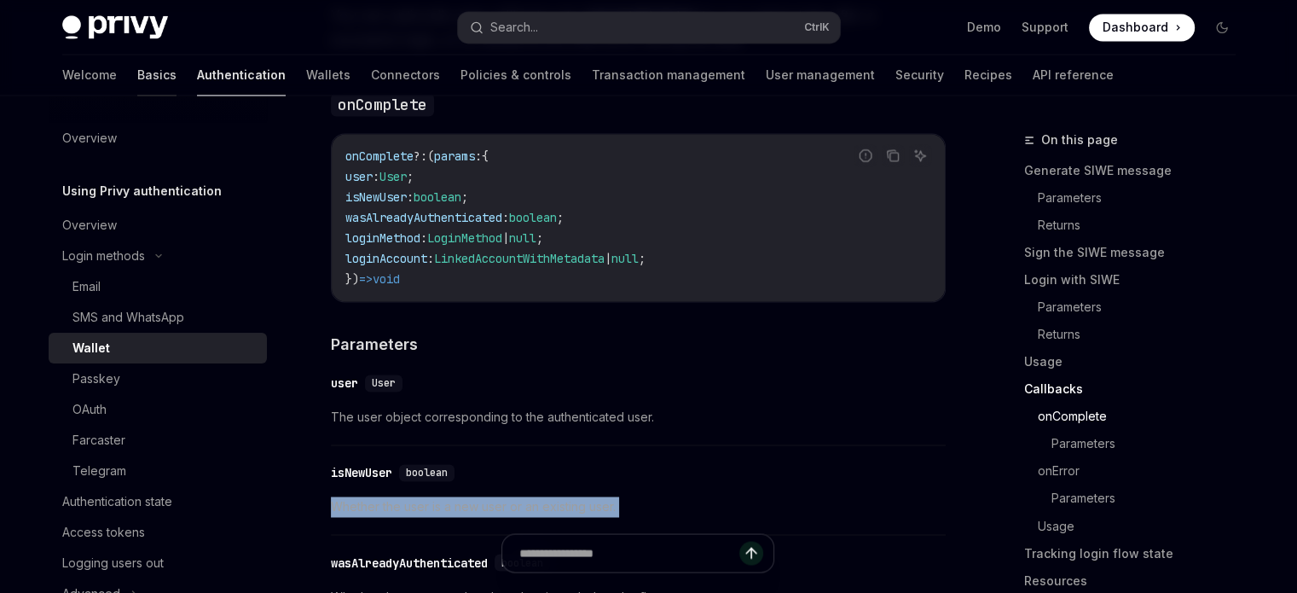
click at [137, 67] on link "Basics" at bounding box center [156, 75] width 39 height 41
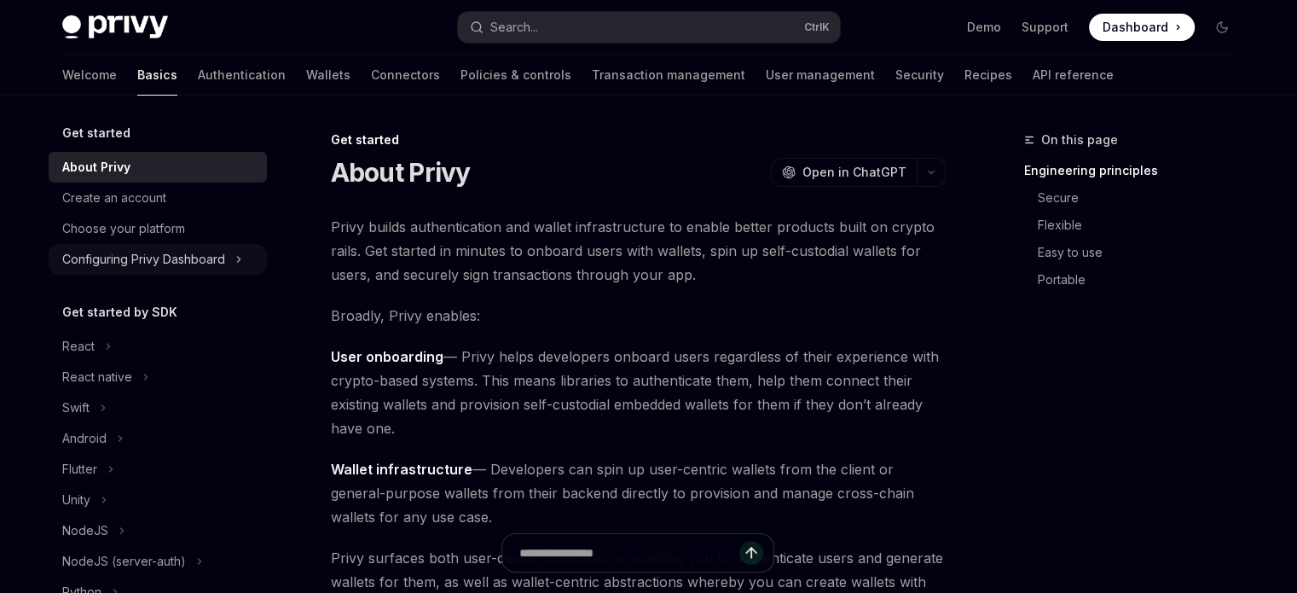
scroll to position [171, 0]
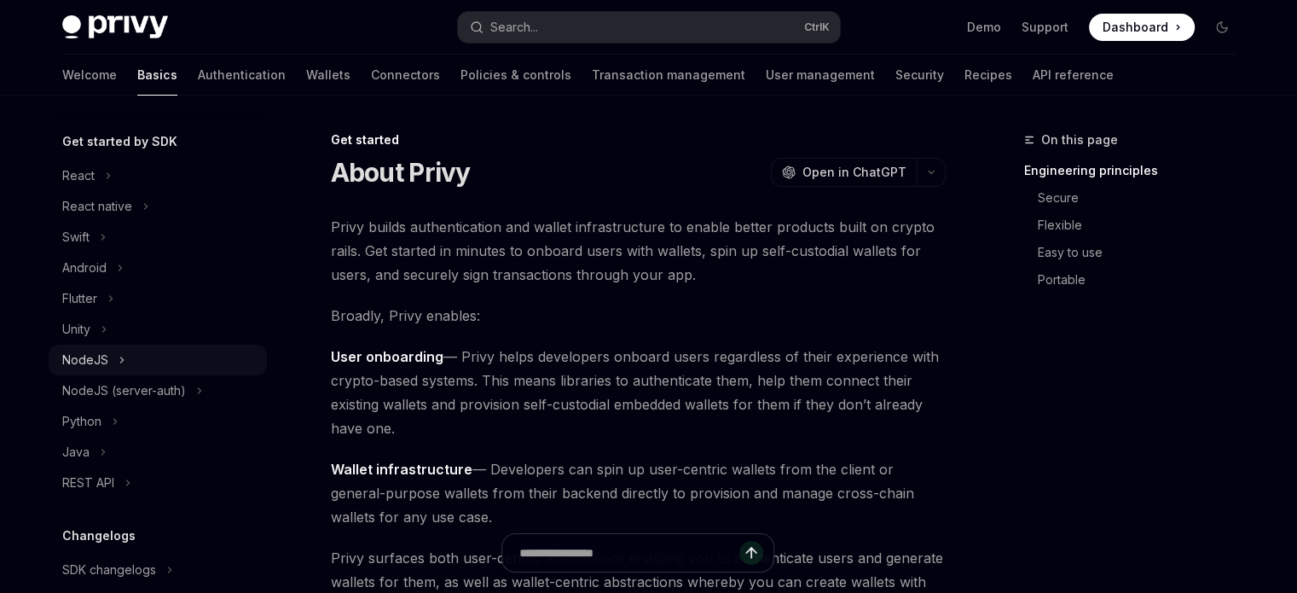
click at [119, 370] on icon at bounding box center [122, 360] width 7 height 20
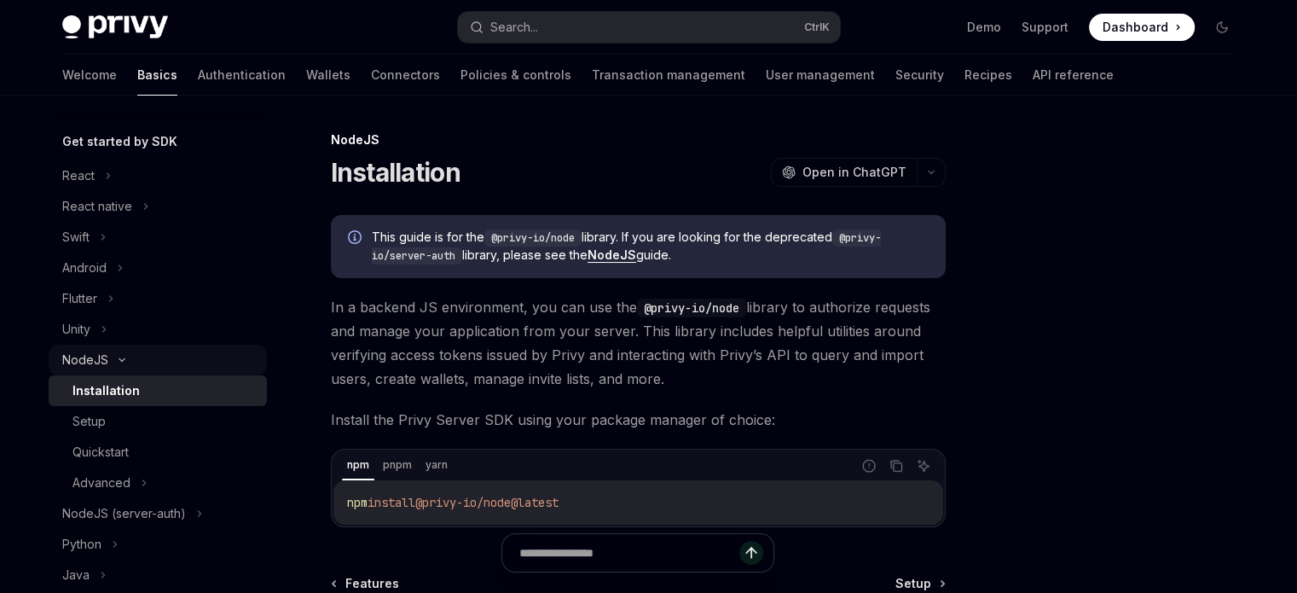
scroll to position [341, 0]
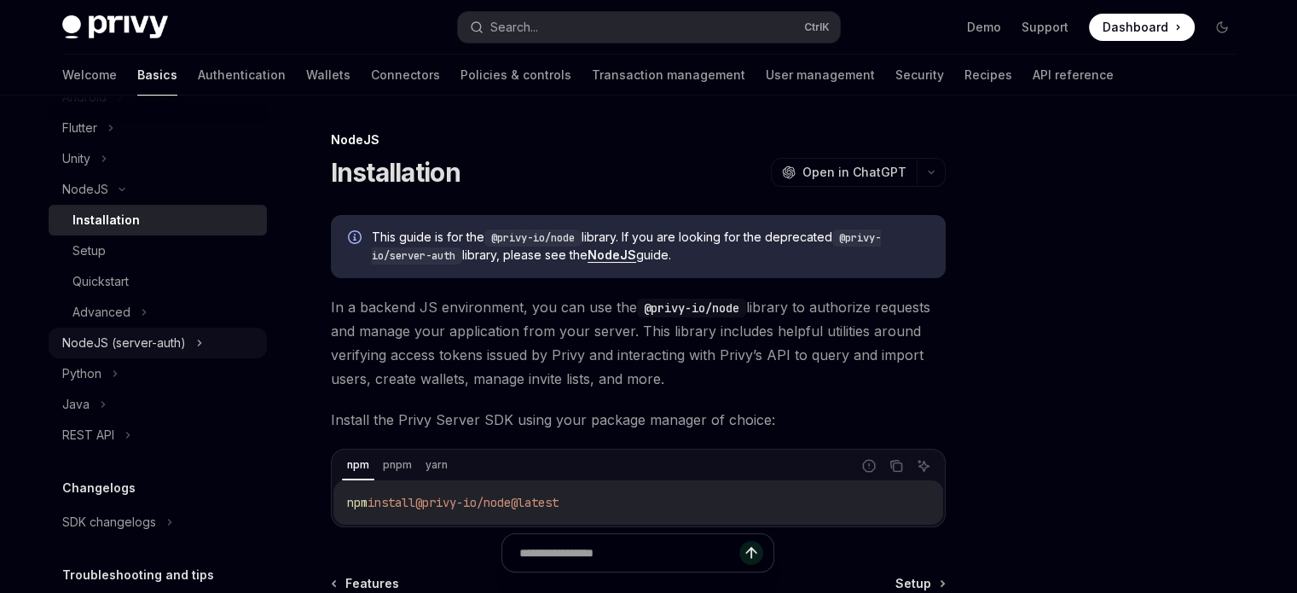
click at [194, 358] on div "NodeJS (server-auth)" at bounding box center [158, 342] width 218 height 31
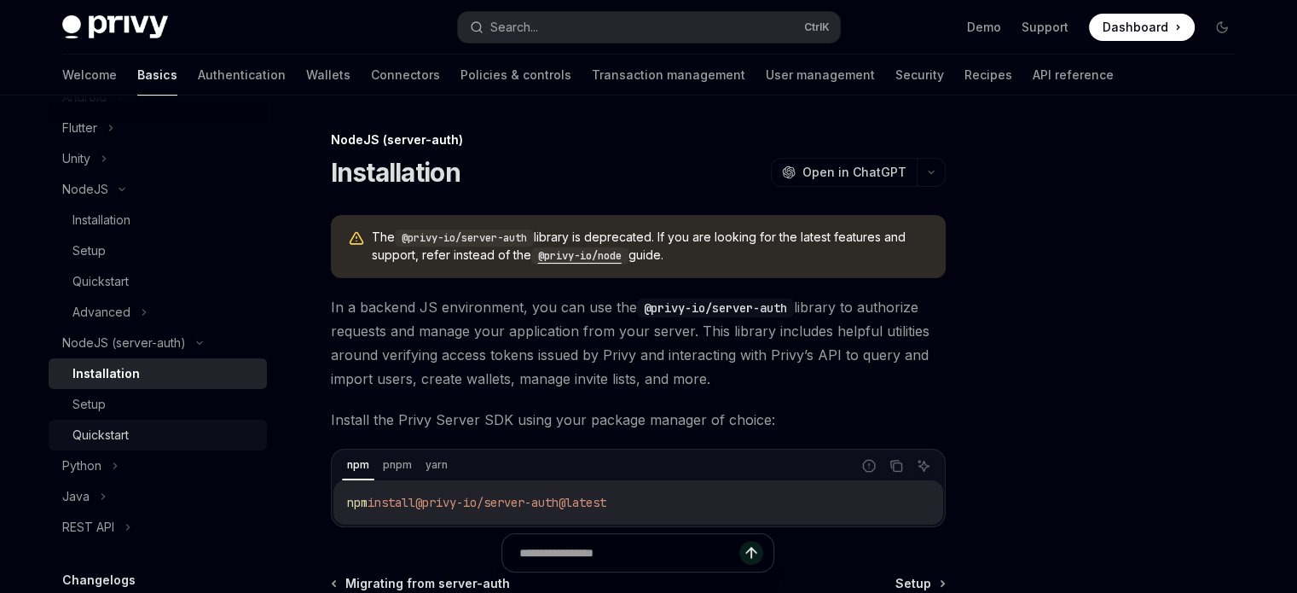
click at [166, 445] on div "Quickstart" at bounding box center [164, 435] width 184 height 20
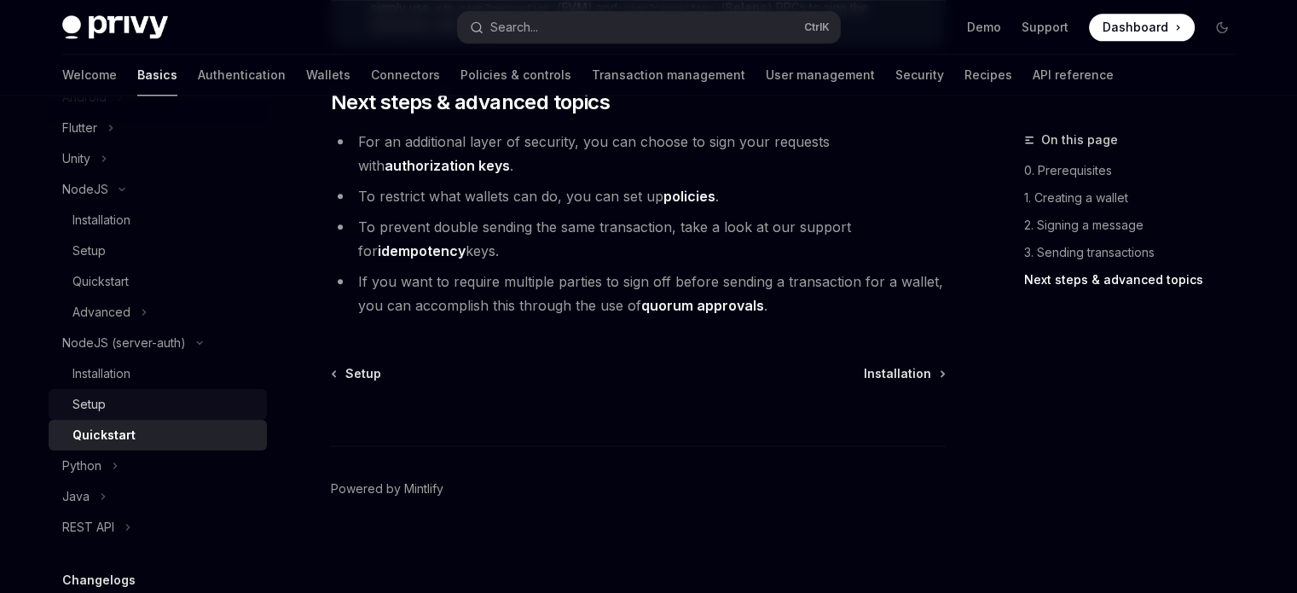
scroll to position [426, 0]
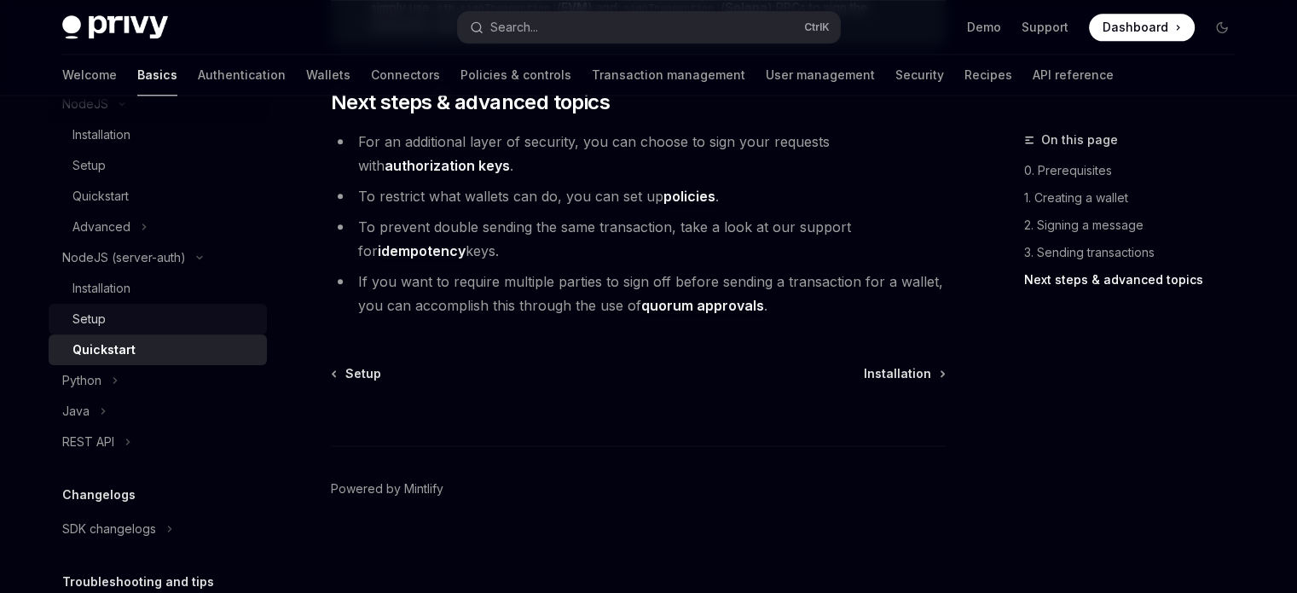
click at [179, 329] on div "Setup" at bounding box center [164, 319] width 184 height 20
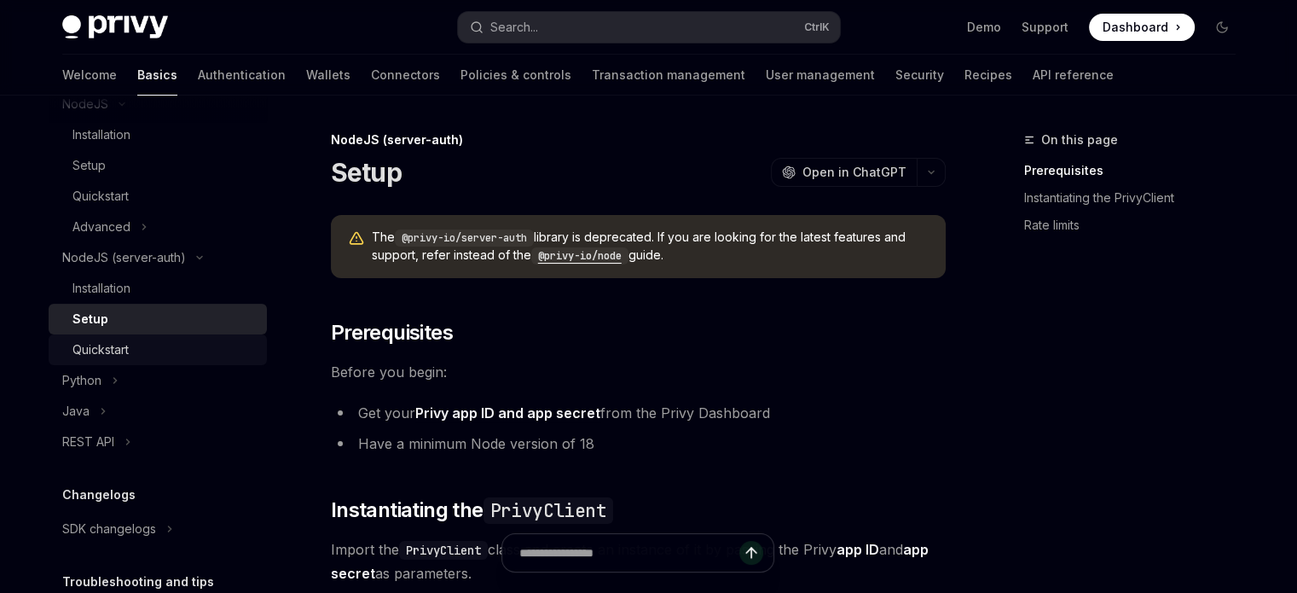
click at [182, 360] on div "Quickstart" at bounding box center [164, 349] width 184 height 20
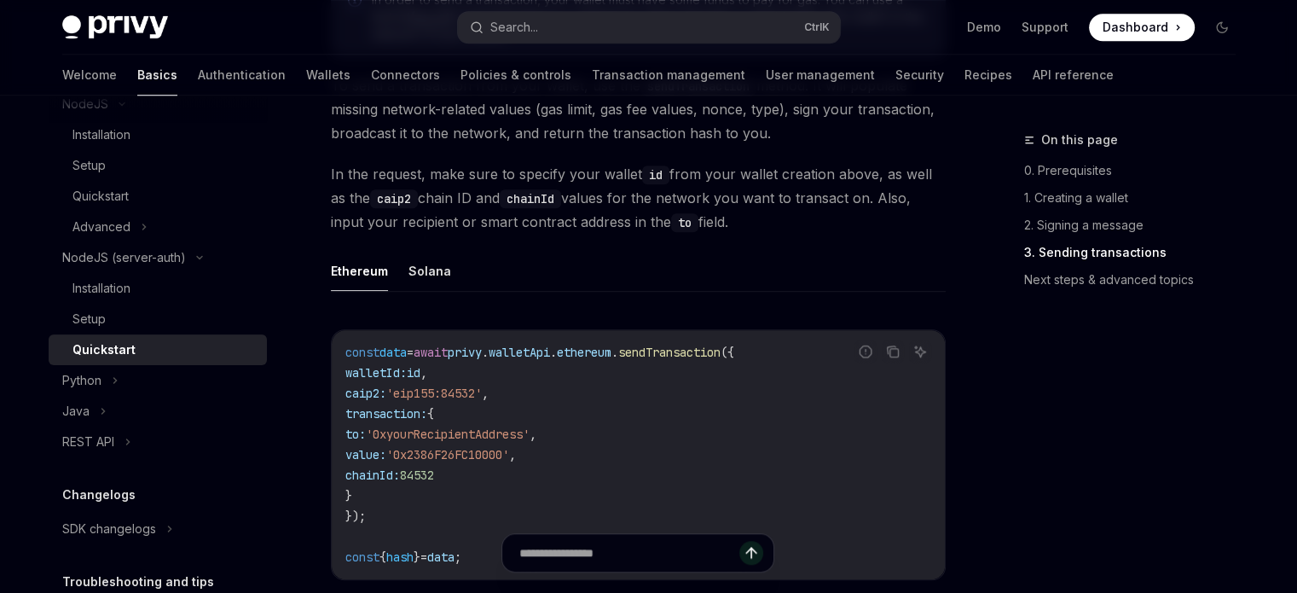
scroll to position [1449, 0]
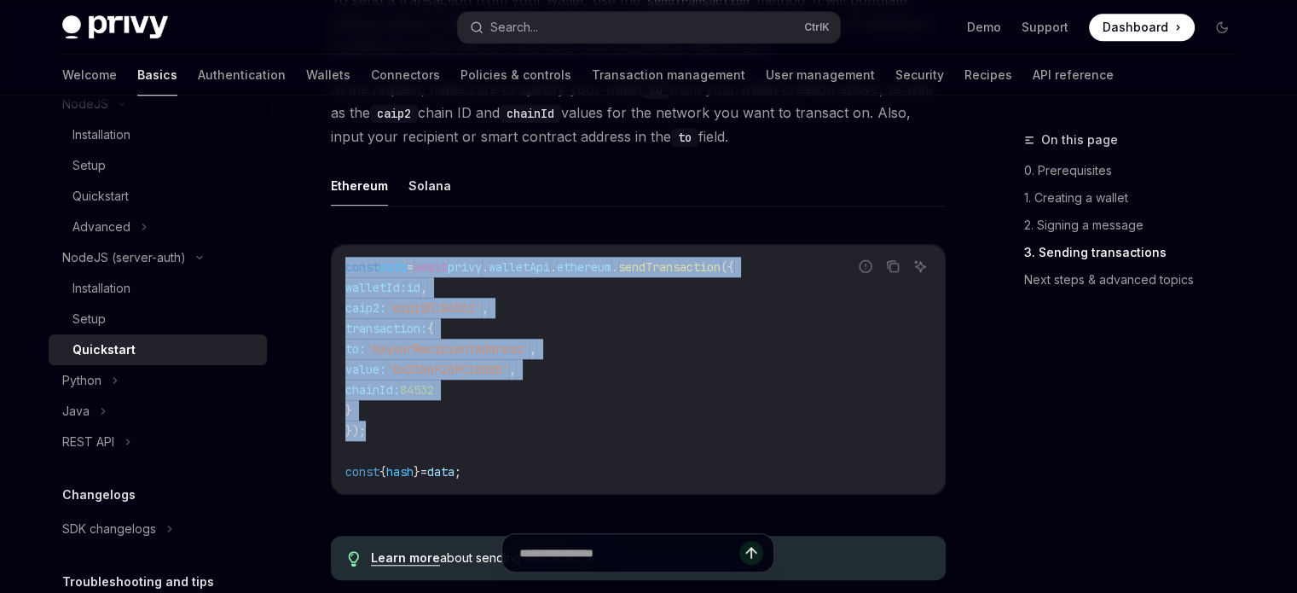
drag, startPoint x: 342, startPoint y: 264, endPoint x: 424, endPoint y: 432, distance: 186.8
click at [424, 432] on div "const data = await privy . walletApi . ethereum . sendTransaction ({ walletId: …" at bounding box center [638, 369] width 613 height 249
click at [424, 432] on code "const data = await privy . walletApi . ethereum . sendTransaction ({ walletId: …" at bounding box center [638, 369] width 586 height 225
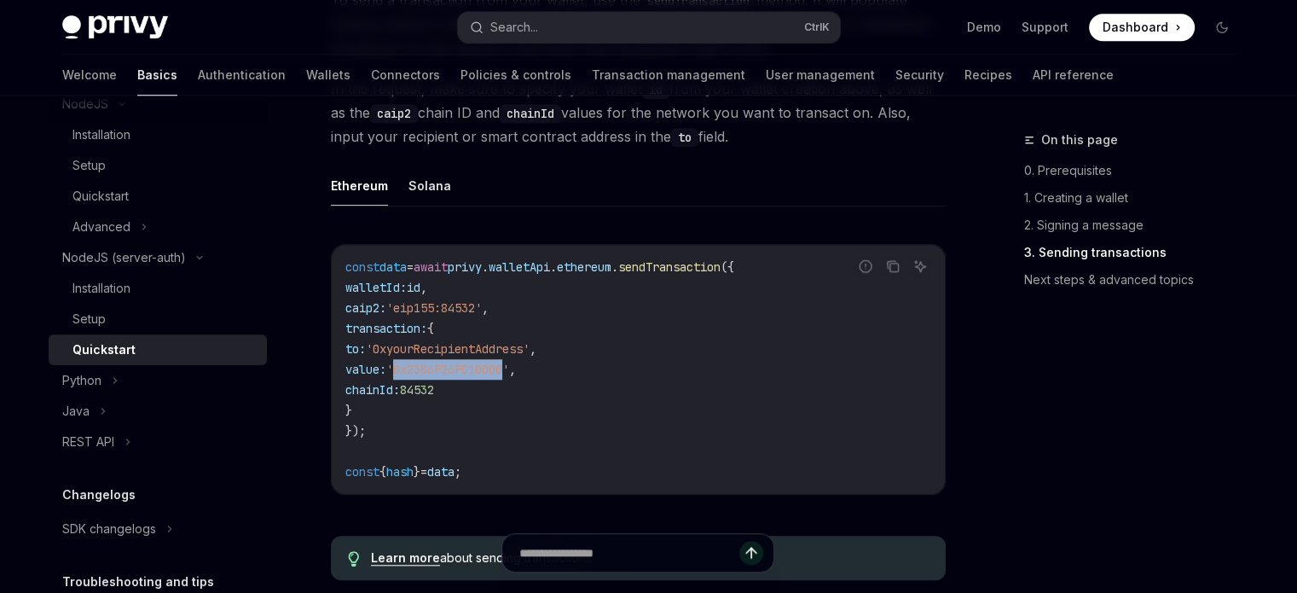
drag, startPoint x: 431, startPoint y: 367, endPoint x: 547, endPoint y: 384, distance: 117.2
click at [547, 384] on code "const data = await privy . walletApi . ethereum . sendTransaction ({ walletId: …" at bounding box center [638, 369] width 586 height 225
click at [543, 402] on code "const data = await privy . walletApi . ethereum . sendTransaction ({ walletId: …" at bounding box center [638, 369] width 586 height 225
drag, startPoint x: 417, startPoint y: 346, endPoint x: 570, endPoint y: 339, distance: 152.8
click at [570, 339] on code "const data = await privy . walletApi . ethereum . sendTransaction ({ walletId: …" at bounding box center [638, 369] width 586 height 225
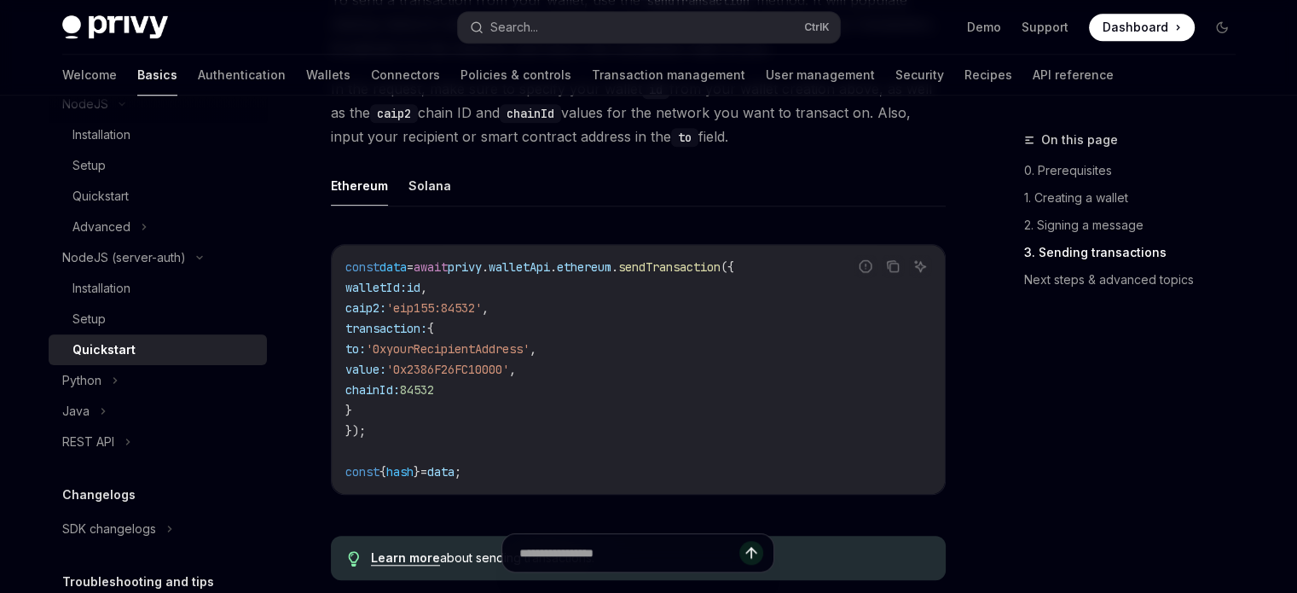
click at [509, 376] on span "'0x2386F26FC10000'" at bounding box center [447, 369] width 123 height 15
click at [471, 366] on span "'0x2386F26FC10000'" at bounding box center [447, 369] width 123 height 15
click at [482, 381] on code "const data = await privy . walletApi . ethereum . sendTransaction ({ walletId: …" at bounding box center [638, 369] width 586 height 225
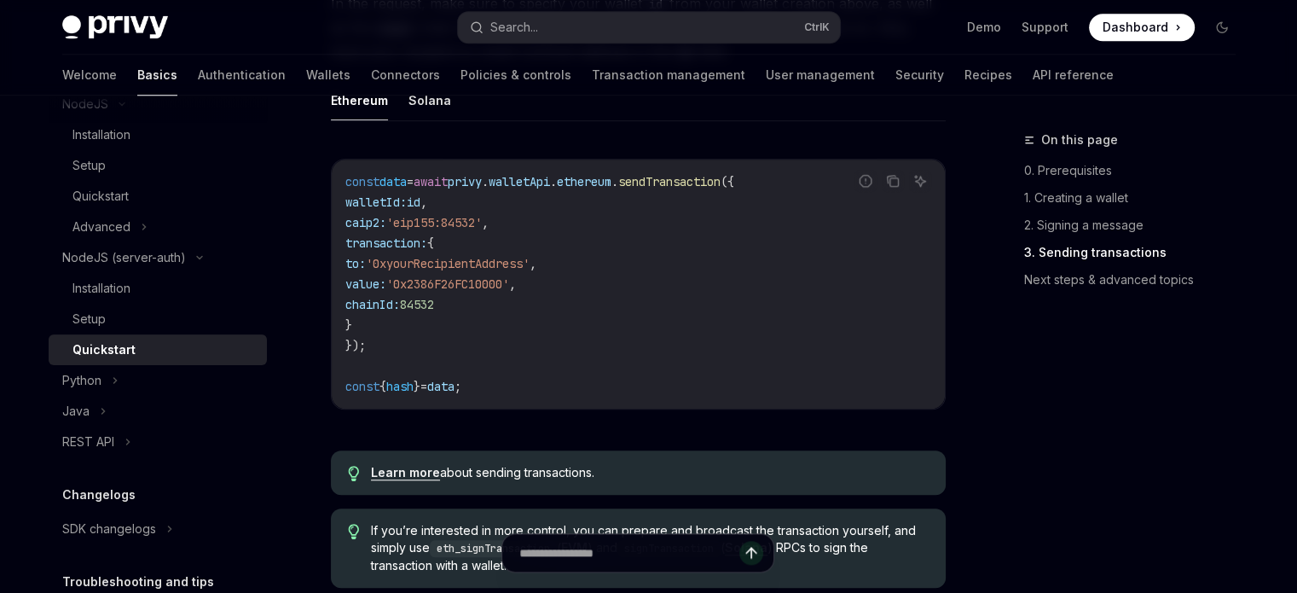
click at [416, 437] on div "Report incorrect code Copy Ask AI const data = await privy . walletApi . ethere…" at bounding box center [638, 289] width 615 height 295
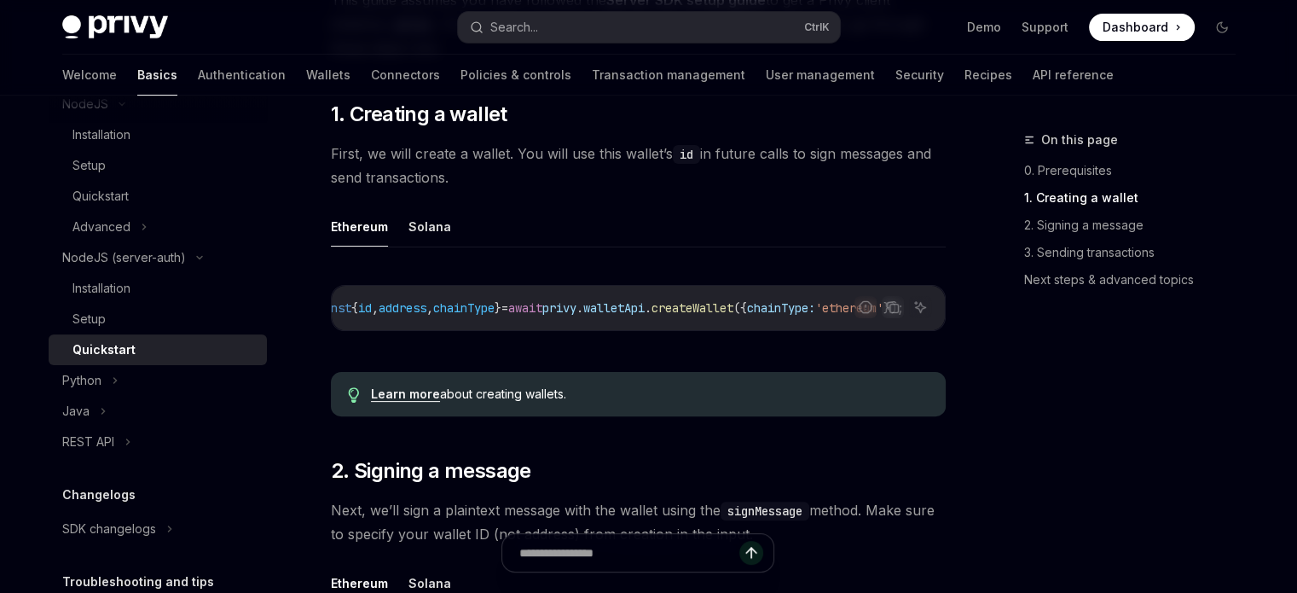
scroll to position [0, 0]
drag, startPoint x: 356, startPoint y: 303, endPoint x: 466, endPoint y: 299, distance: 109.2
click at [466, 300] on span "const { id , address , chainType } = await privy . walletApi . createWallet ({ …" at bounding box center [638, 307] width 587 height 15
click at [454, 309] on span "address" at bounding box center [431, 307] width 48 height 15
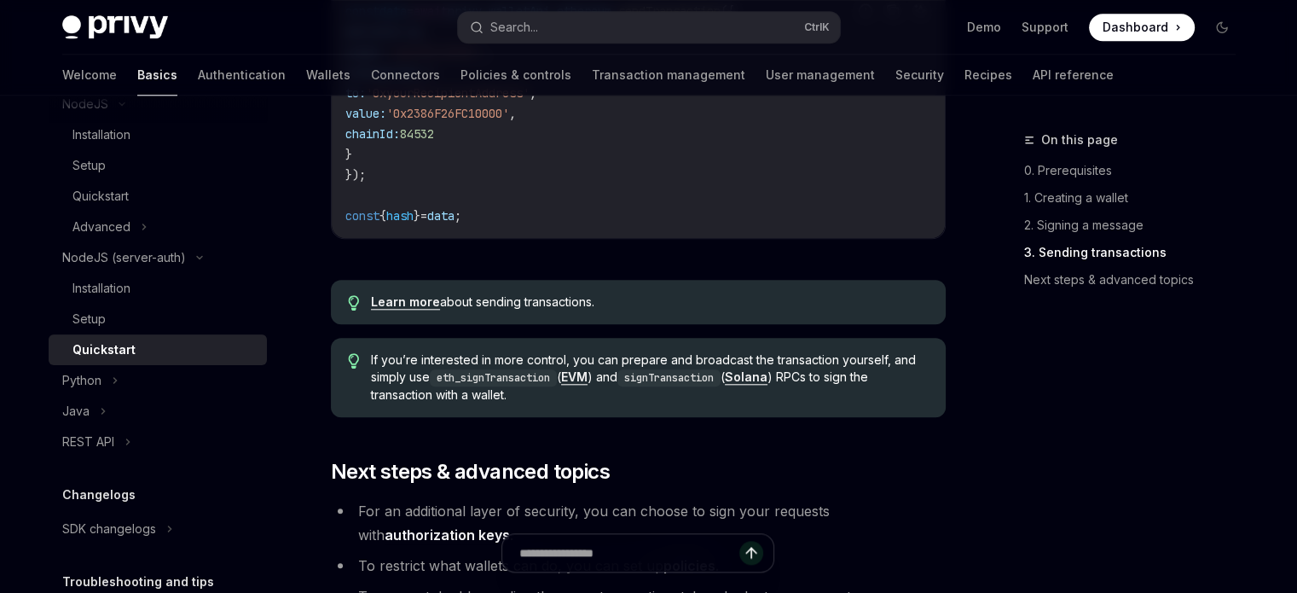
scroll to position [1876, 0]
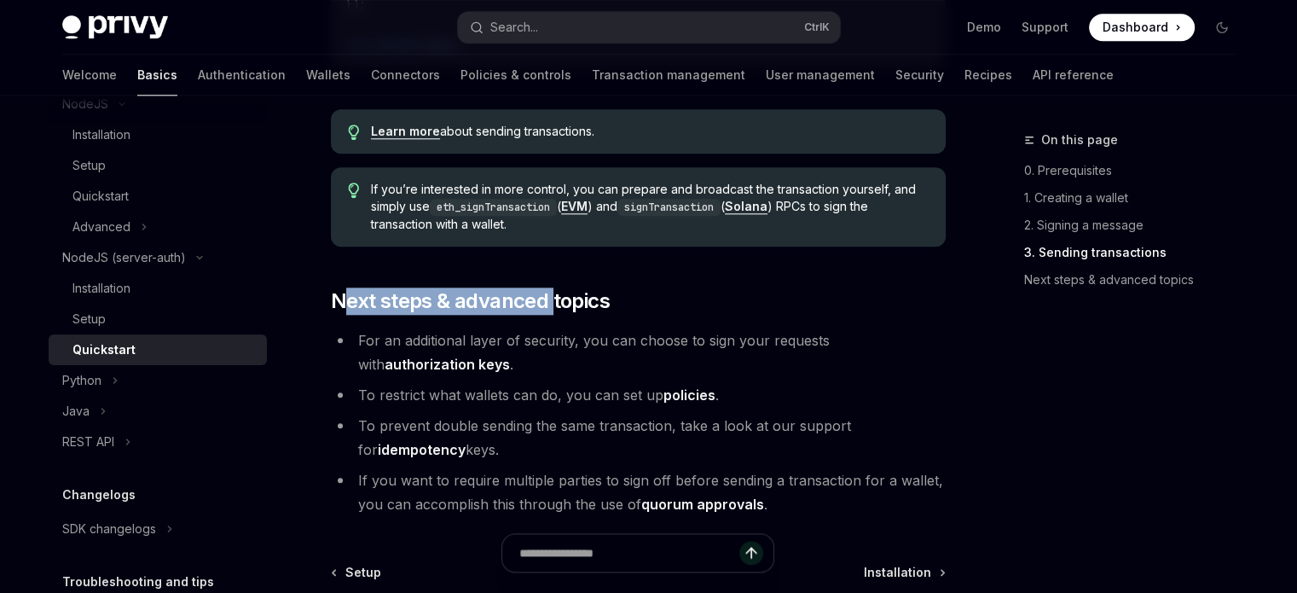
drag, startPoint x: 338, startPoint y: 306, endPoint x: 553, endPoint y: 300, distance: 215.8
click at [553, 300] on span "Next steps & advanced topics" at bounding box center [470, 300] width 279 height 27
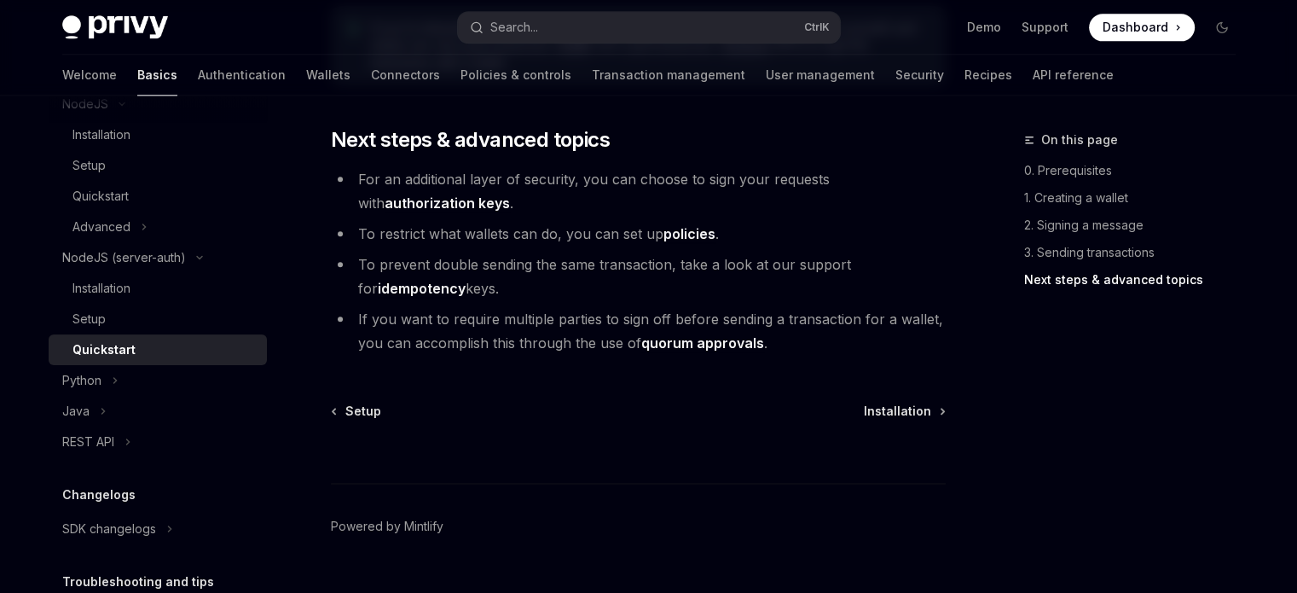
click at [553, 300] on li "To prevent double sending the same transaction, take a look at our support for …" at bounding box center [638, 276] width 615 height 48
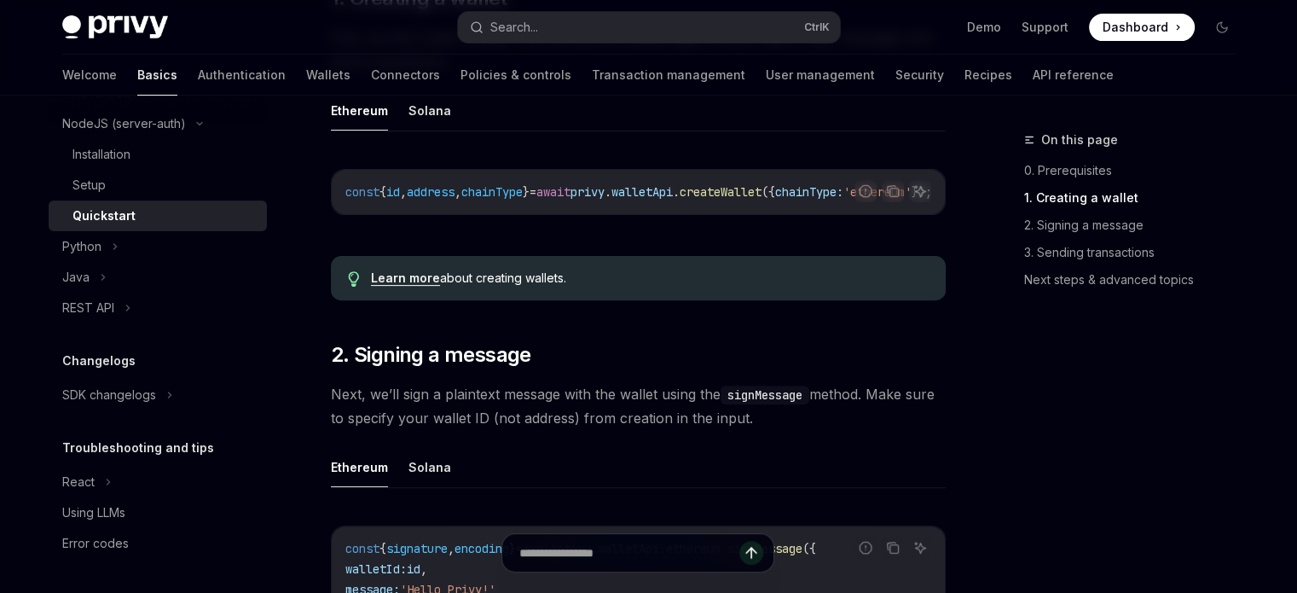
scroll to position [713, 0]
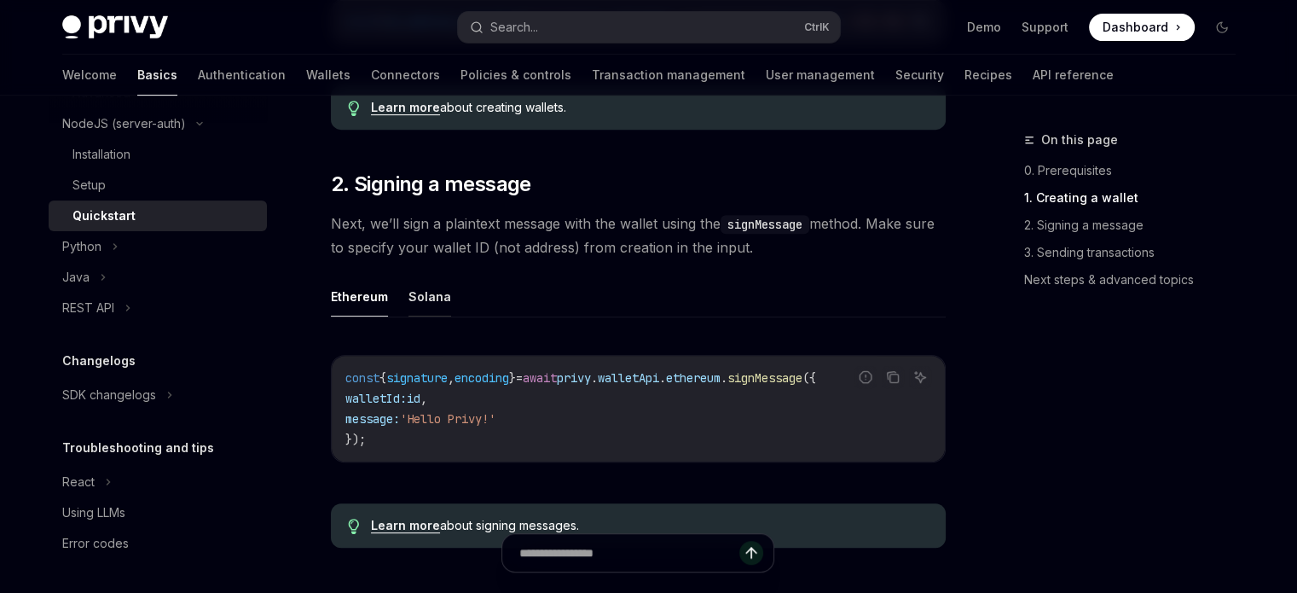
click at [440, 315] on button "Solana" at bounding box center [429, 296] width 43 height 40
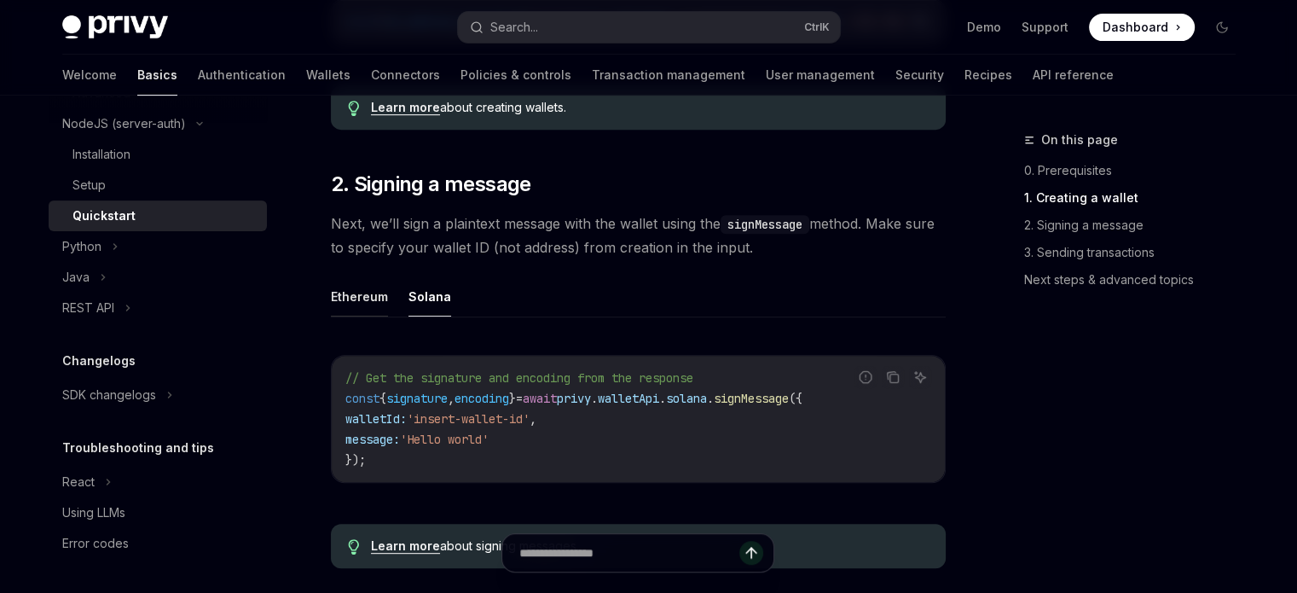
click at [368, 309] on button "Ethereum" at bounding box center [359, 296] width 57 height 40
type textarea "*"
